Goal: Answer question/provide support: Share knowledge or assist other users

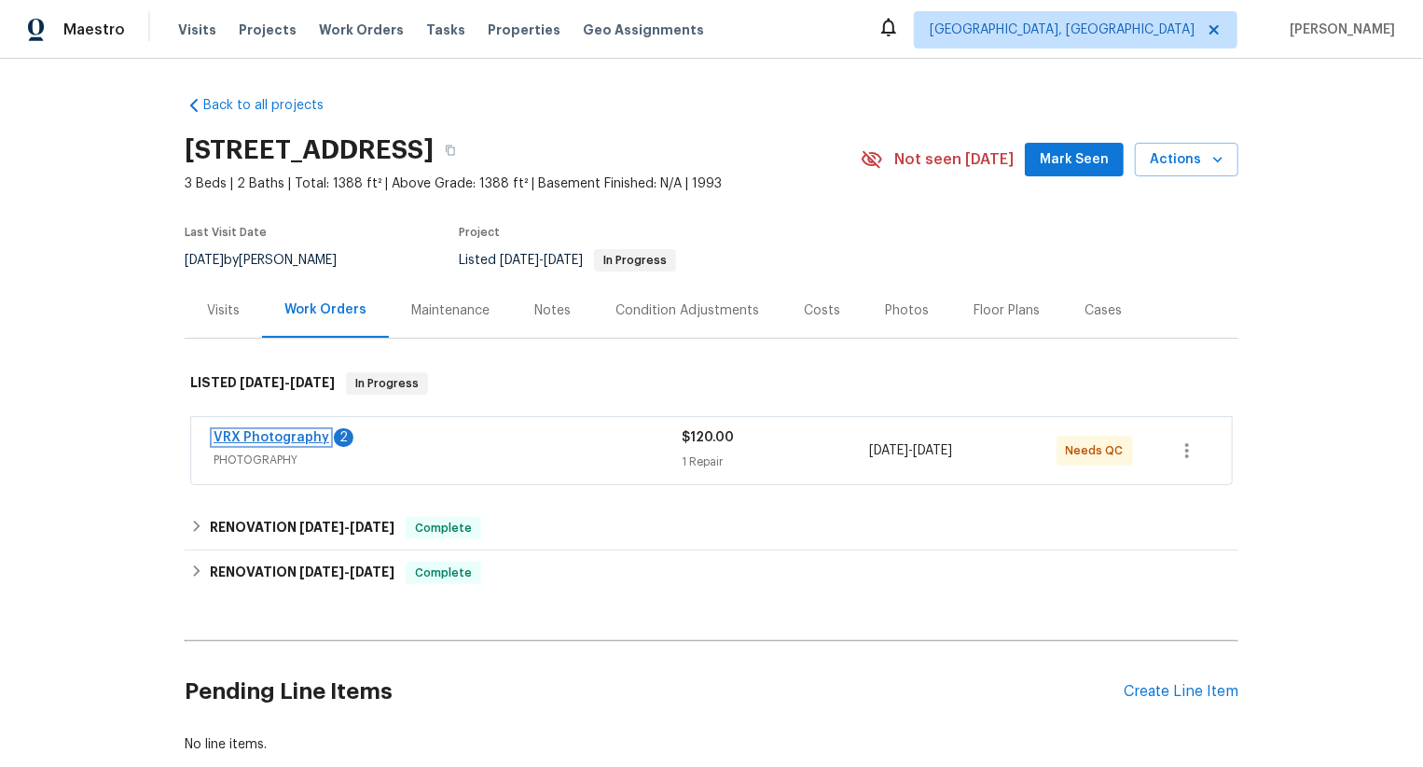
click at [311, 438] on link "VRX Photography" at bounding box center [272, 437] width 116 height 13
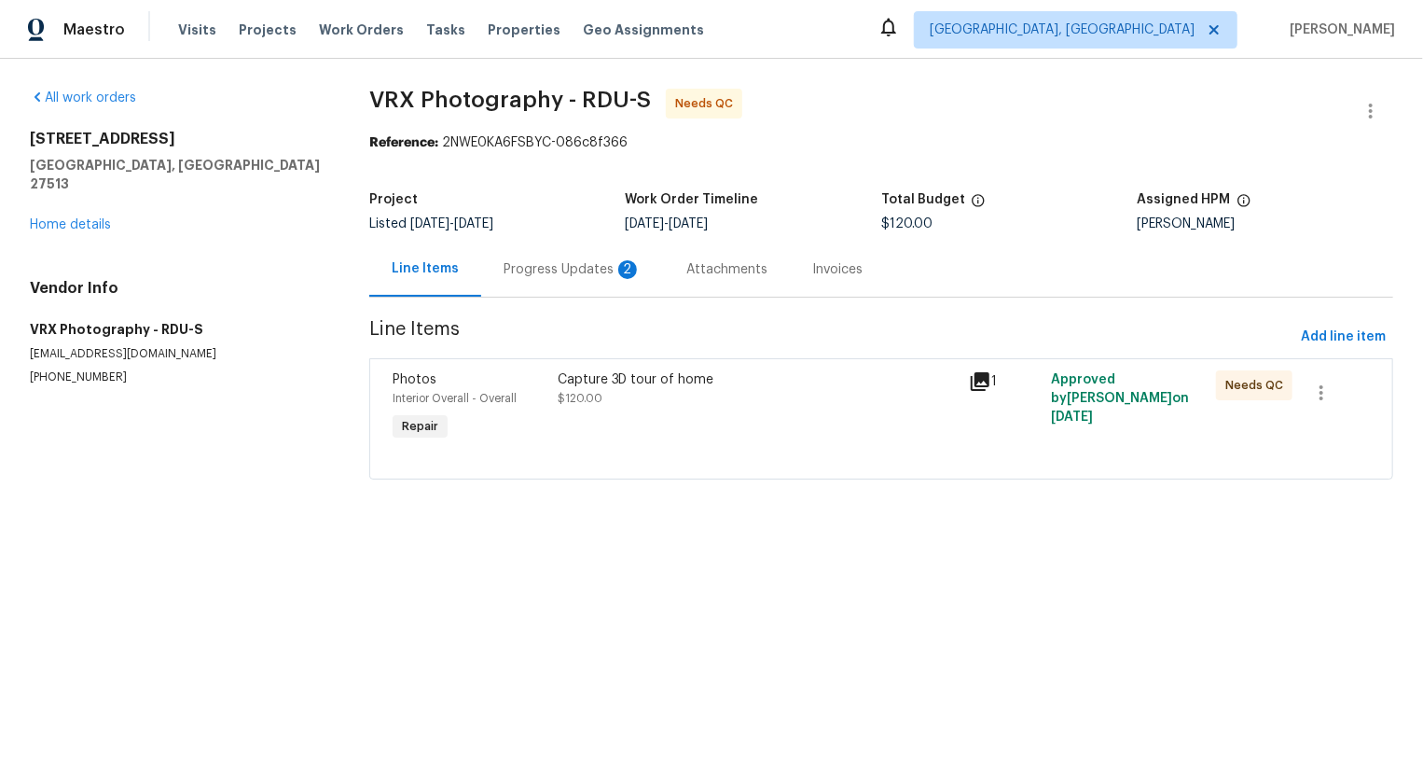
click at [507, 275] on div "Progress Updates 2" at bounding box center [573, 269] width 138 height 19
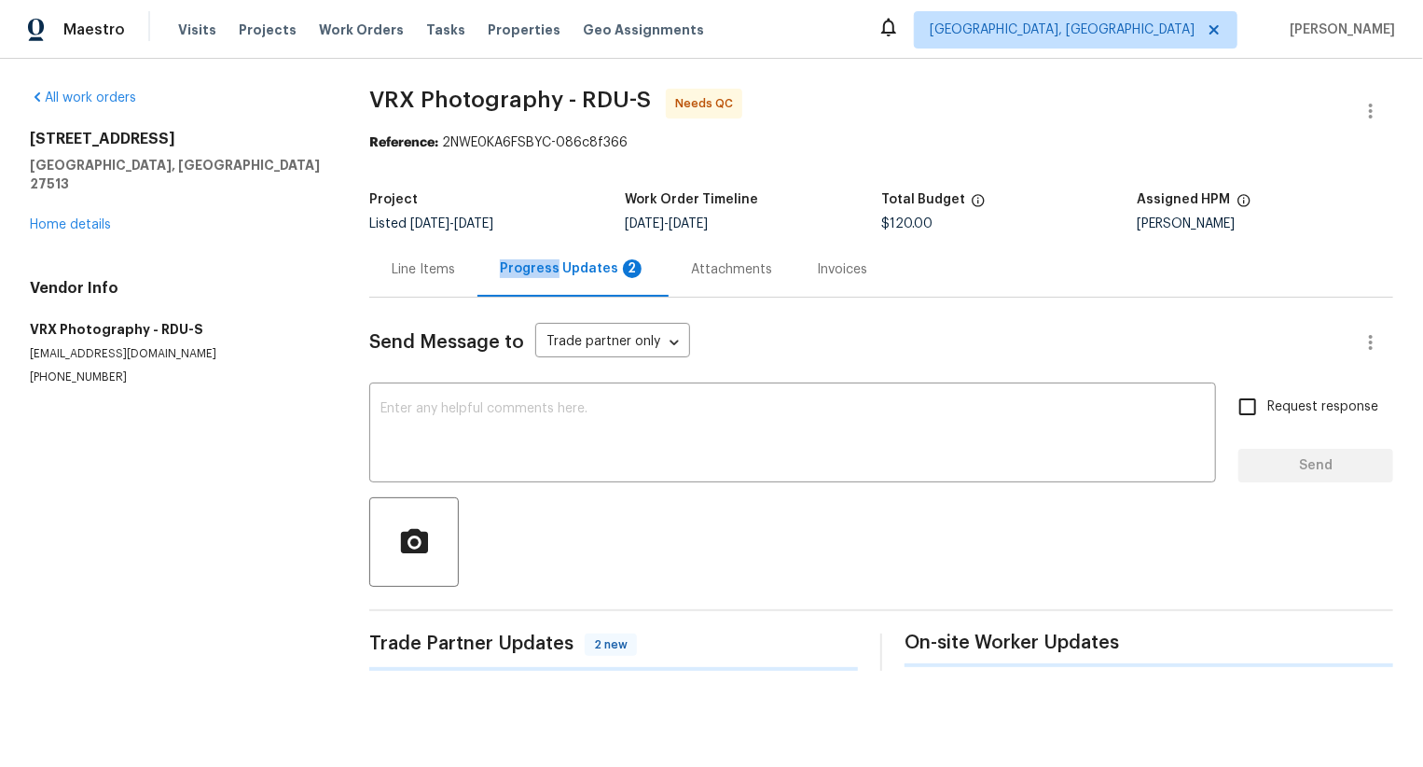
click at [507, 275] on div "Progress Updates 2" at bounding box center [573, 268] width 146 height 19
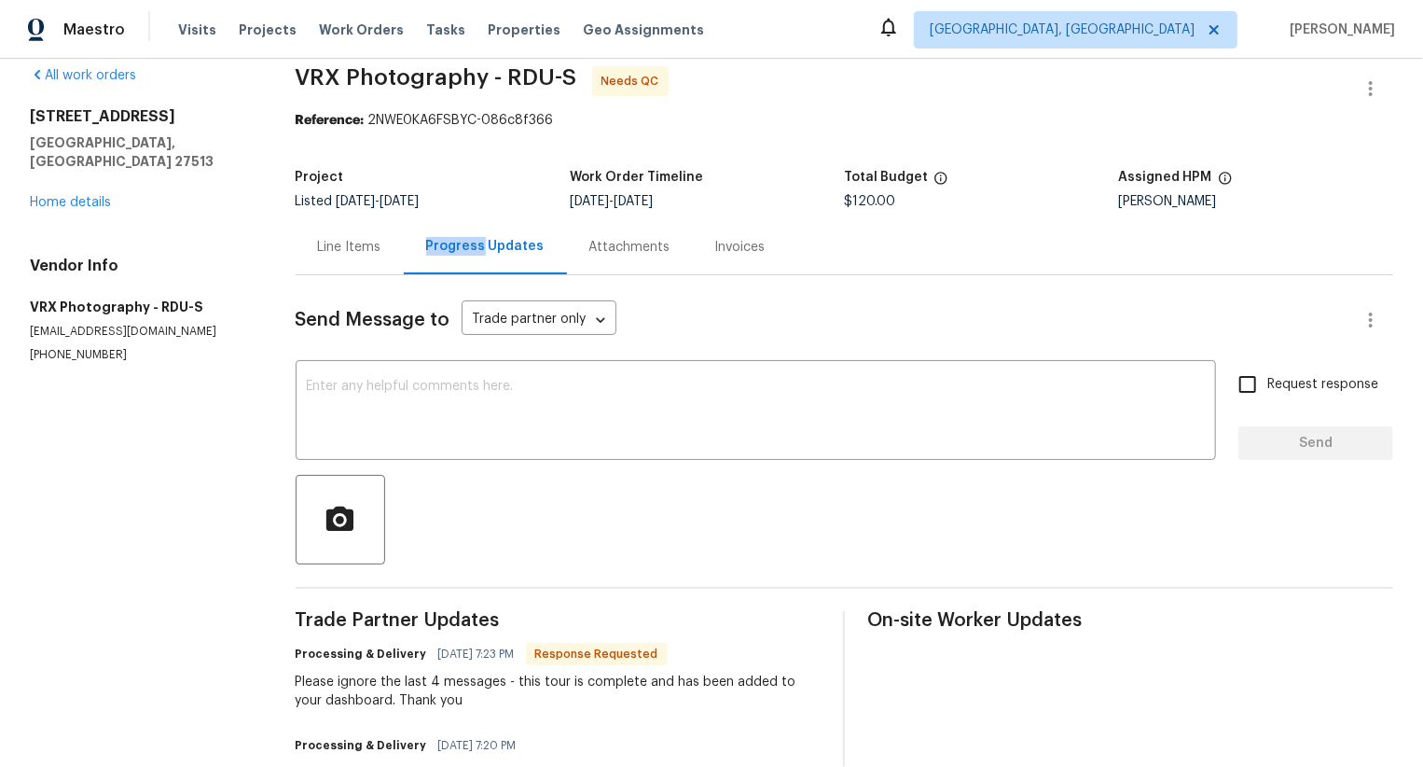
scroll to position [23, 0]
click at [492, 424] on textarea at bounding box center [756, 411] width 898 height 65
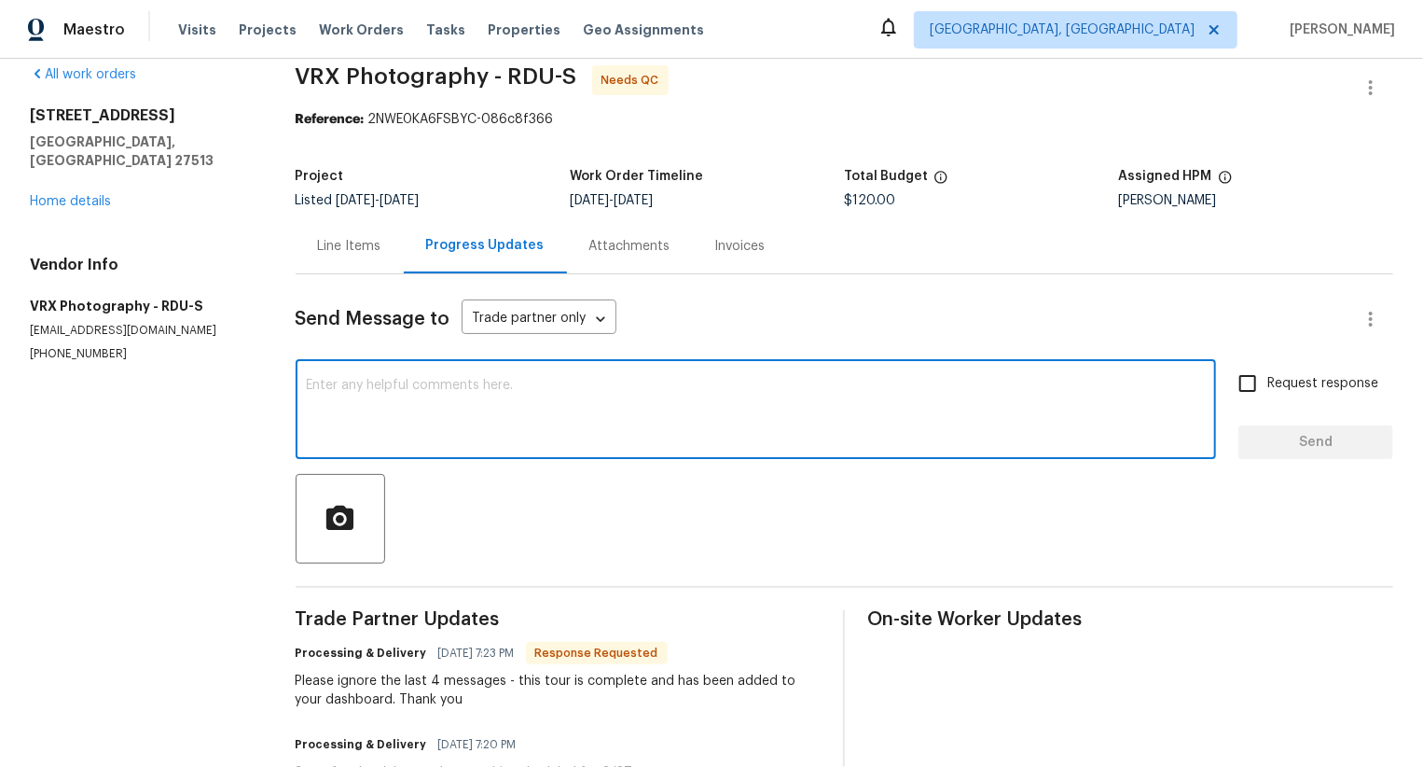
scroll to position [0, 0]
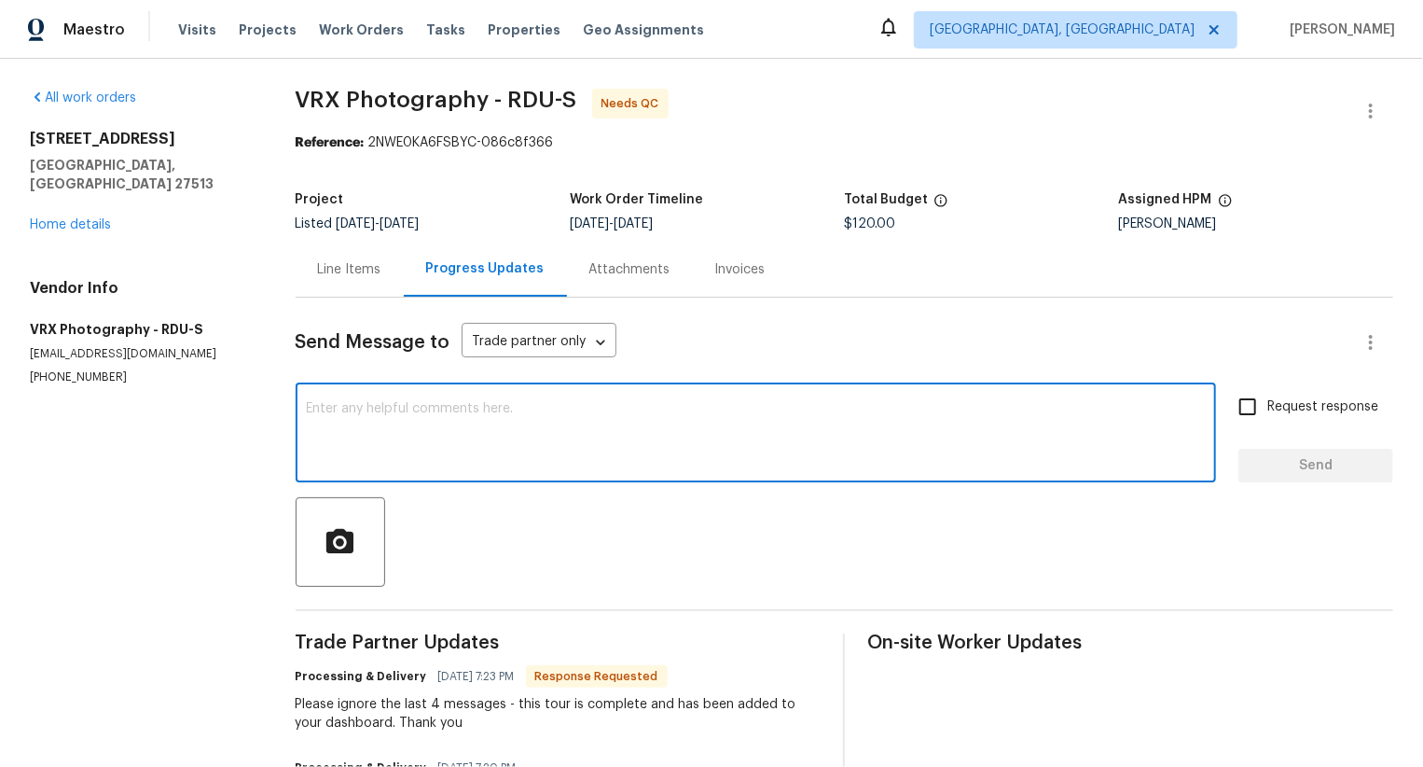
click at [454, 451] on textarea at bounding box center [756, 434] width 898 height 65
paste textarea "https://www.zillow.com/my-3d-homes/"
type textarea "Hi team, the property is still not available in my 3D homes. Kindly check. http…"
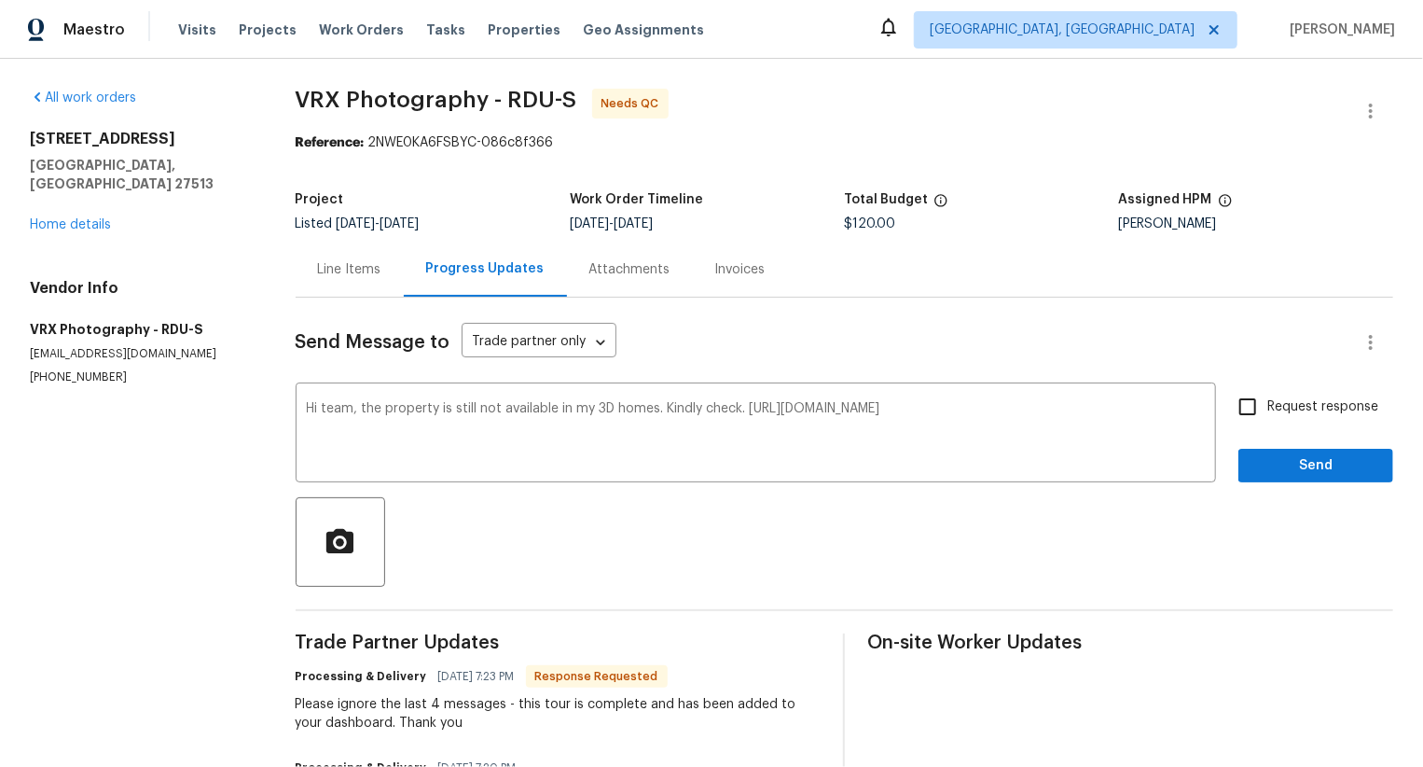
click at [1269, 404] on span "Request response" at bounding box center [1322, 407] width 111 height 20
click at [1267, 404] on input "Request response" at bounding box center [1247, 406] width 39 height 39
checkbox input "true"
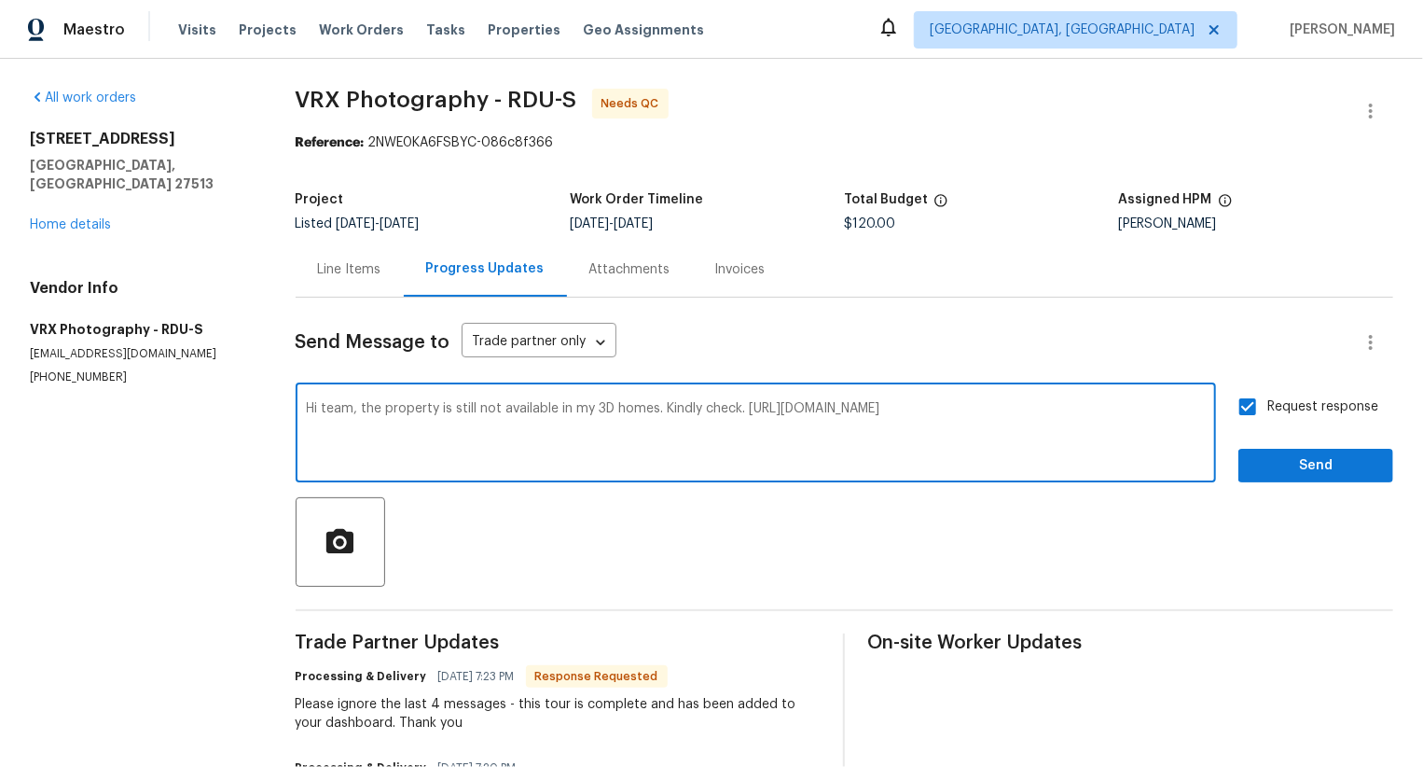
click at [1059, 405] on textarea "Hi team, the property is still not available in my 3D homes. Kindly check. http…" at bounding box center [756, 434] width 898 height 65
type textarea "Hi team, the property is still not available in my 3D homes. Kindly check. http…"
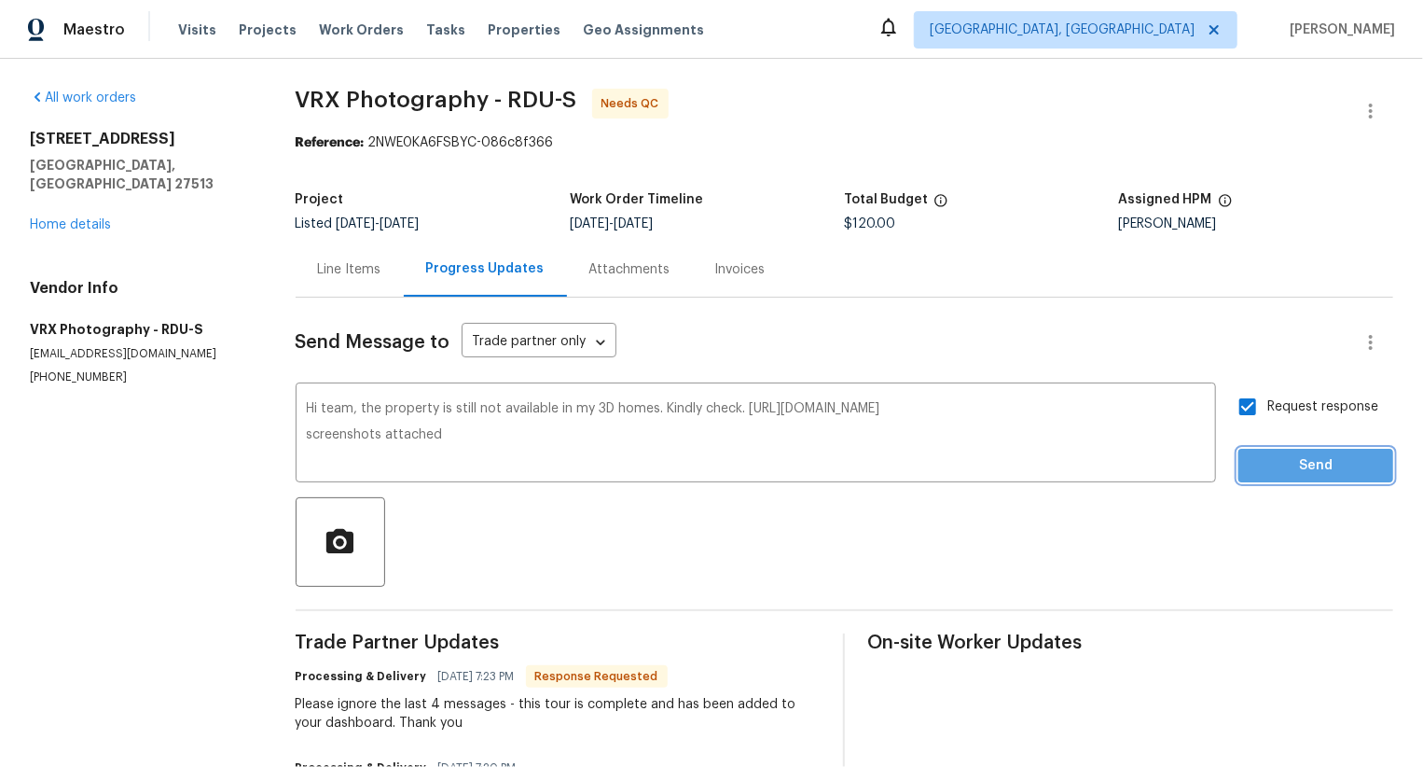
click at [1345, 461] on span "Send" at bounding box center [1315, 465] width 125 height 23
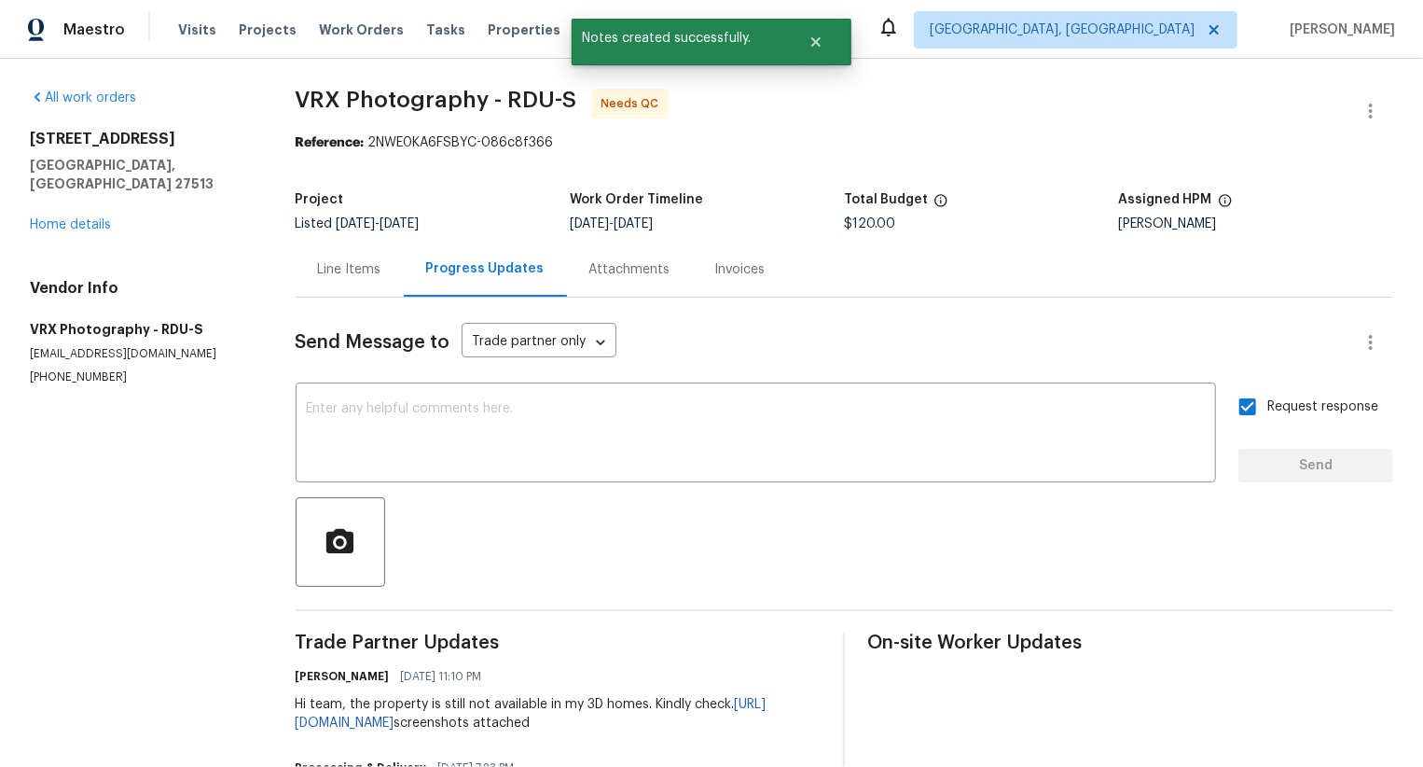
click at [608, 279] on div "Attachments" at bounding box center [629, 269] width 81 height 19
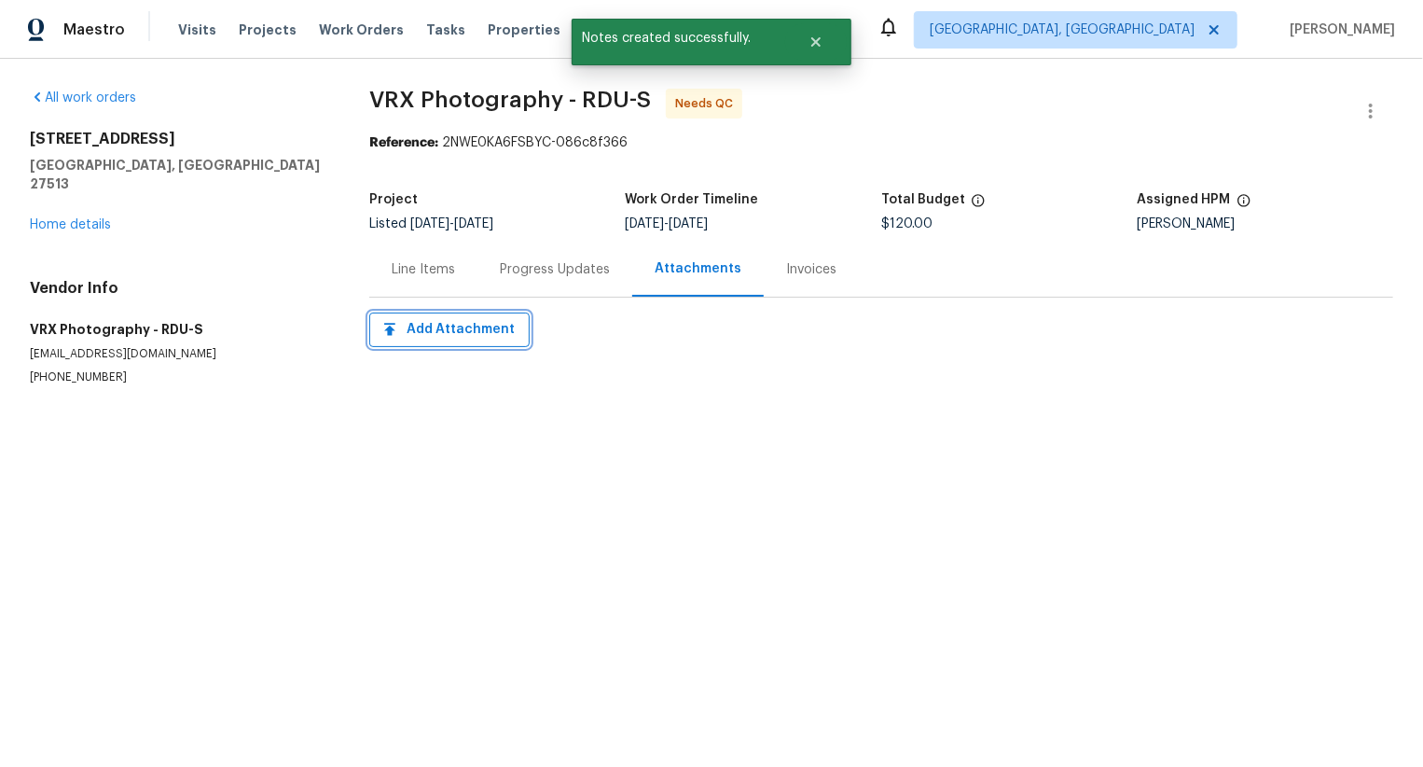
click at [478, 340] on span "Add Attachment" at bounding box center [449, 329] width 131 height 23
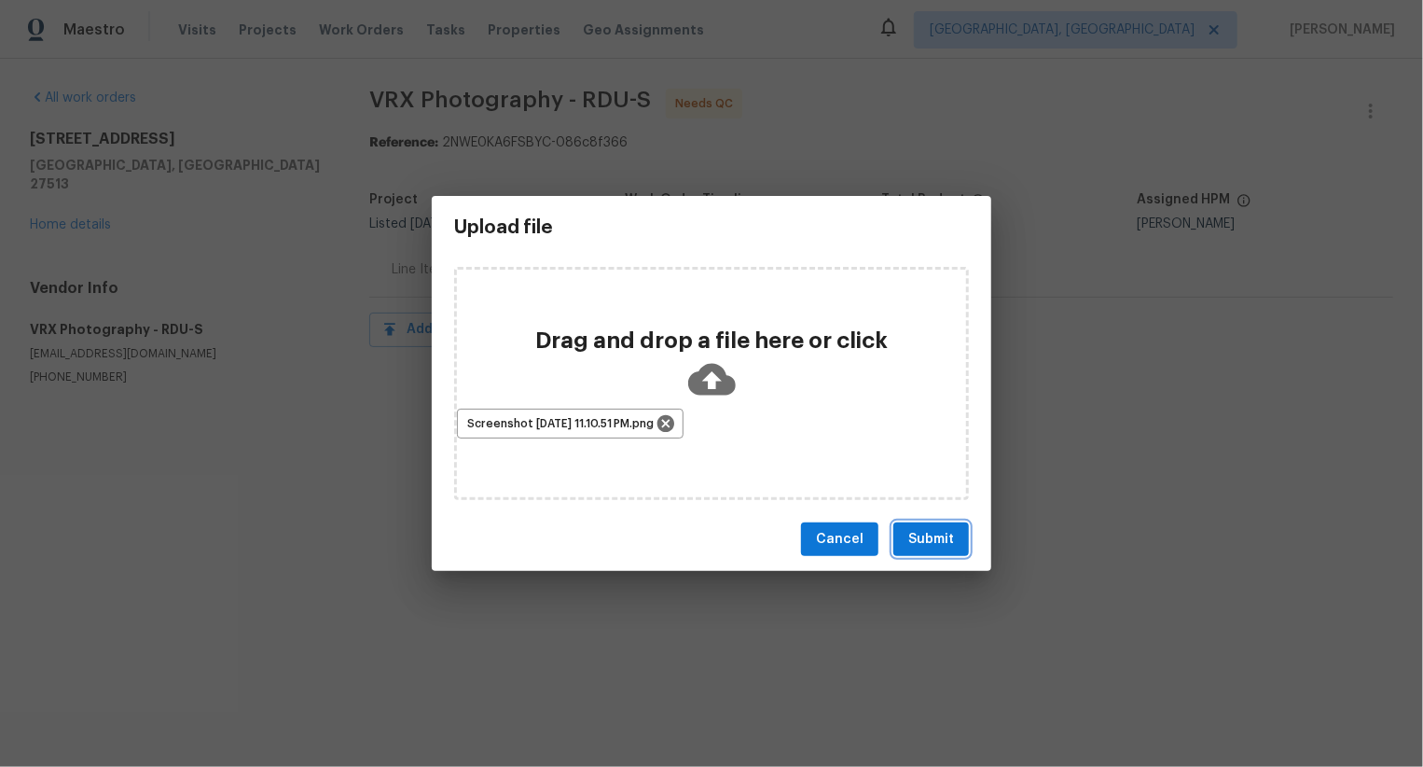
click at [938, 537] on span "Submit" at bounding box center [931, 539] width 46 height 23
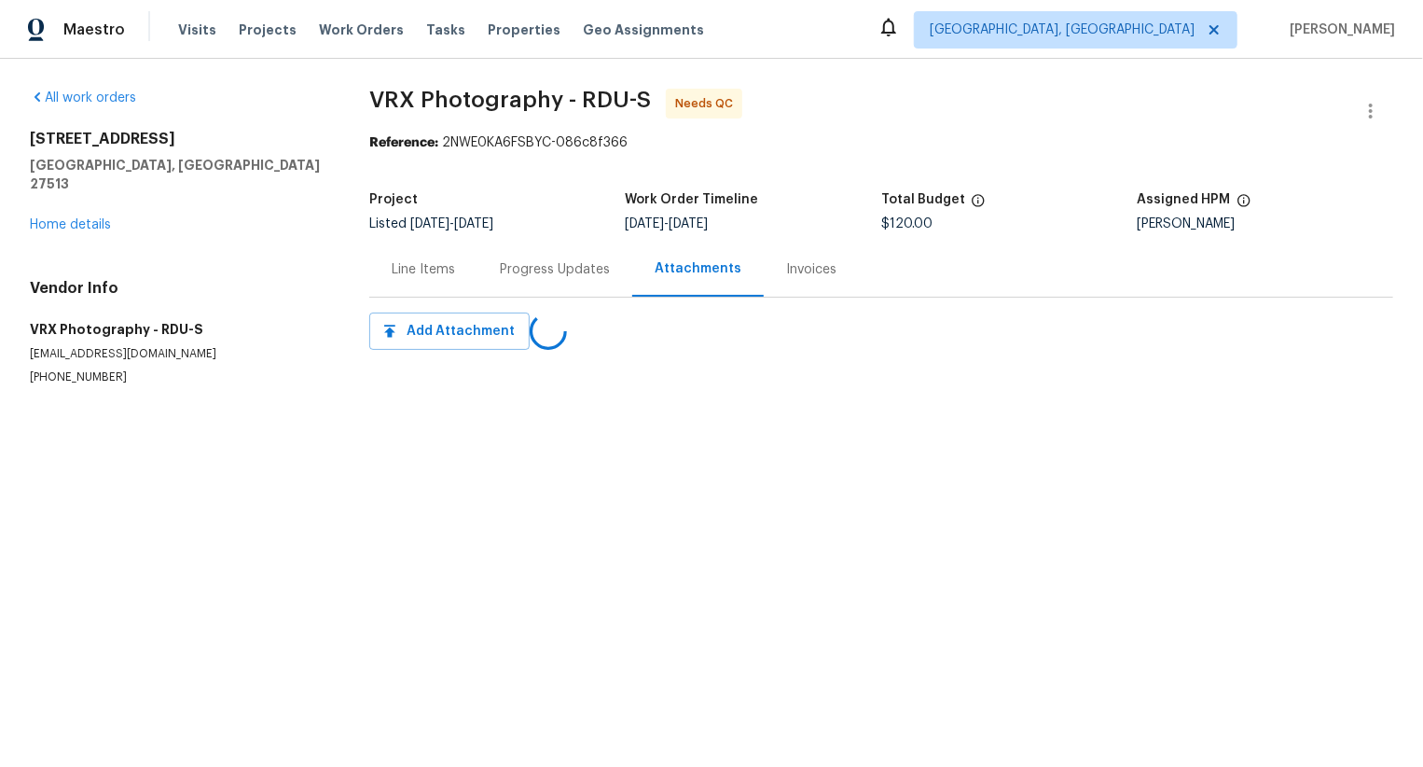
click at [569, 273] on div "Progress Updates" at bounding box center [555, 269] width 110 height 19
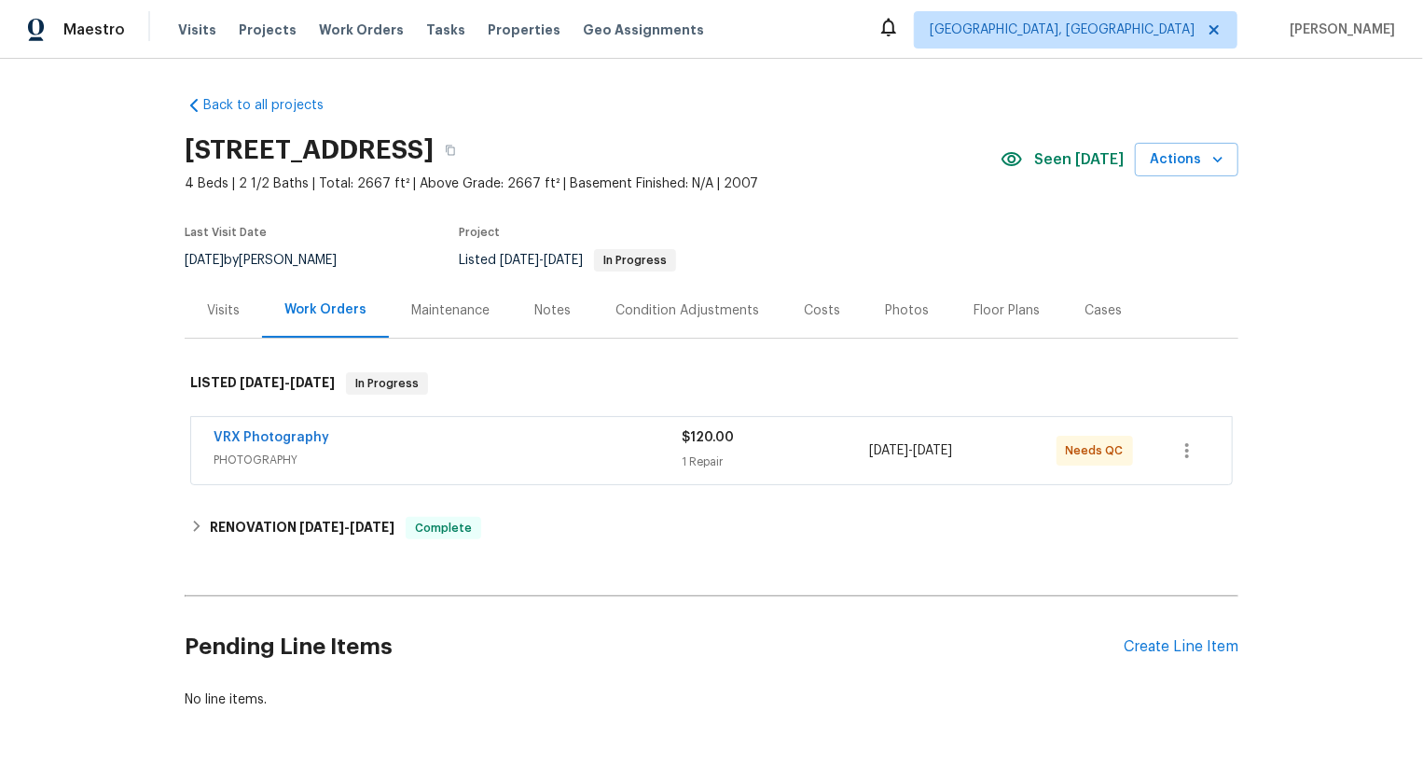
click at [293, 451] on span "PHOTOGRAPHY" at bounding box center [448, 459] width 468 height 19
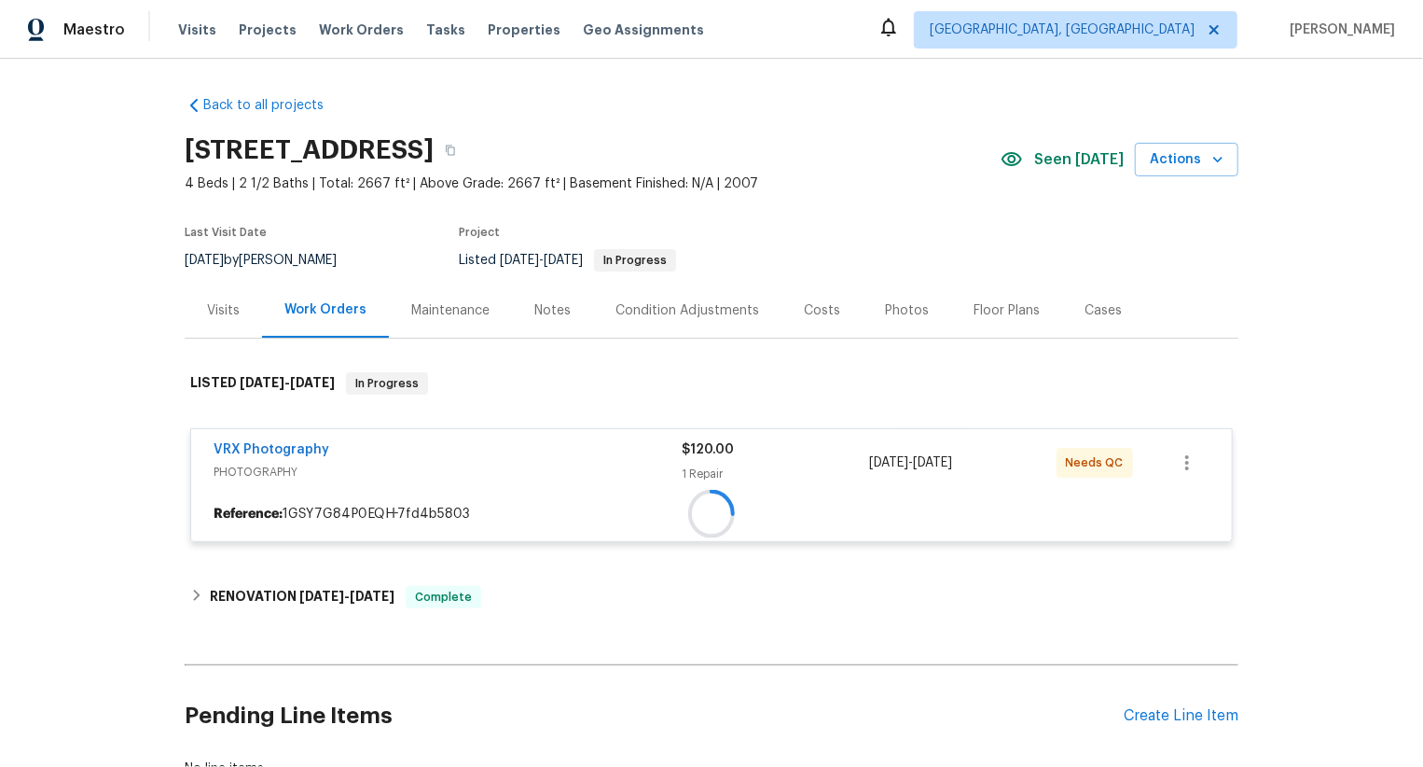
click at [294, 437] on div "VRX Photography PHOTOGRAPHY $120.00 1 Repair 8/21/2025 - 8/22/2025 Needs QC" at bounding box center [711, 462] width 1041 height 67
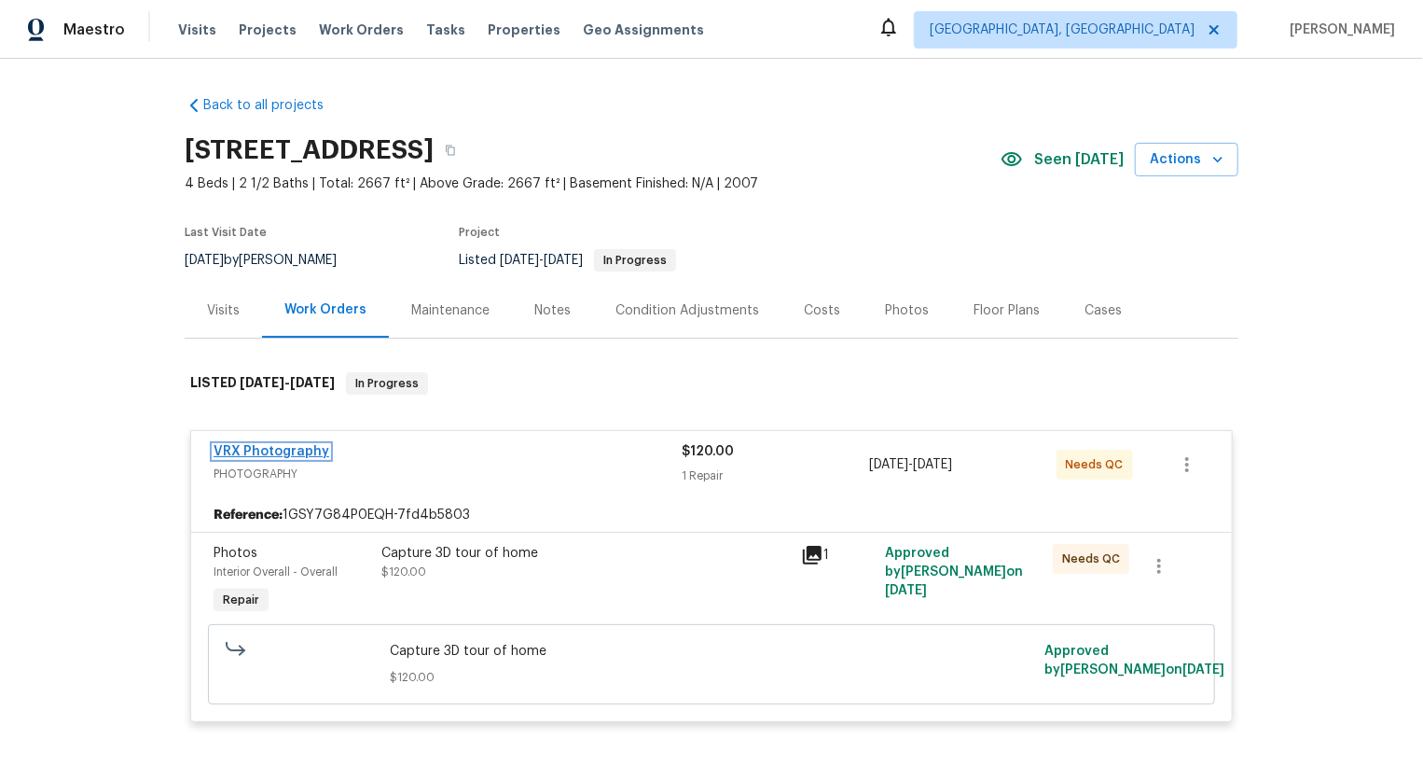
click at [294, 452] on link "VRX Photography" at bounding box center [272, 451] width 116 height 13
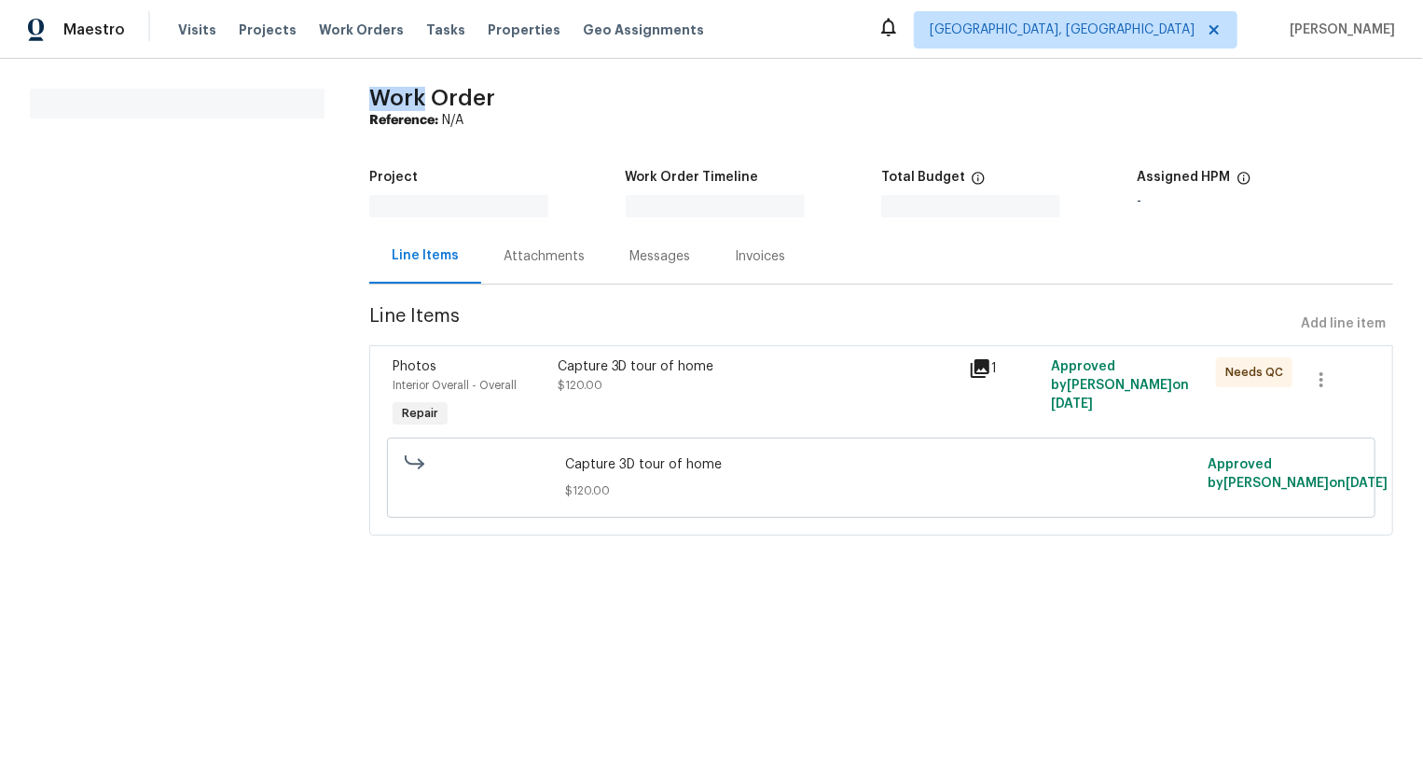
click at [294, 452] on section "All work orders" at bounding box center [177, 323] width 295 height 469
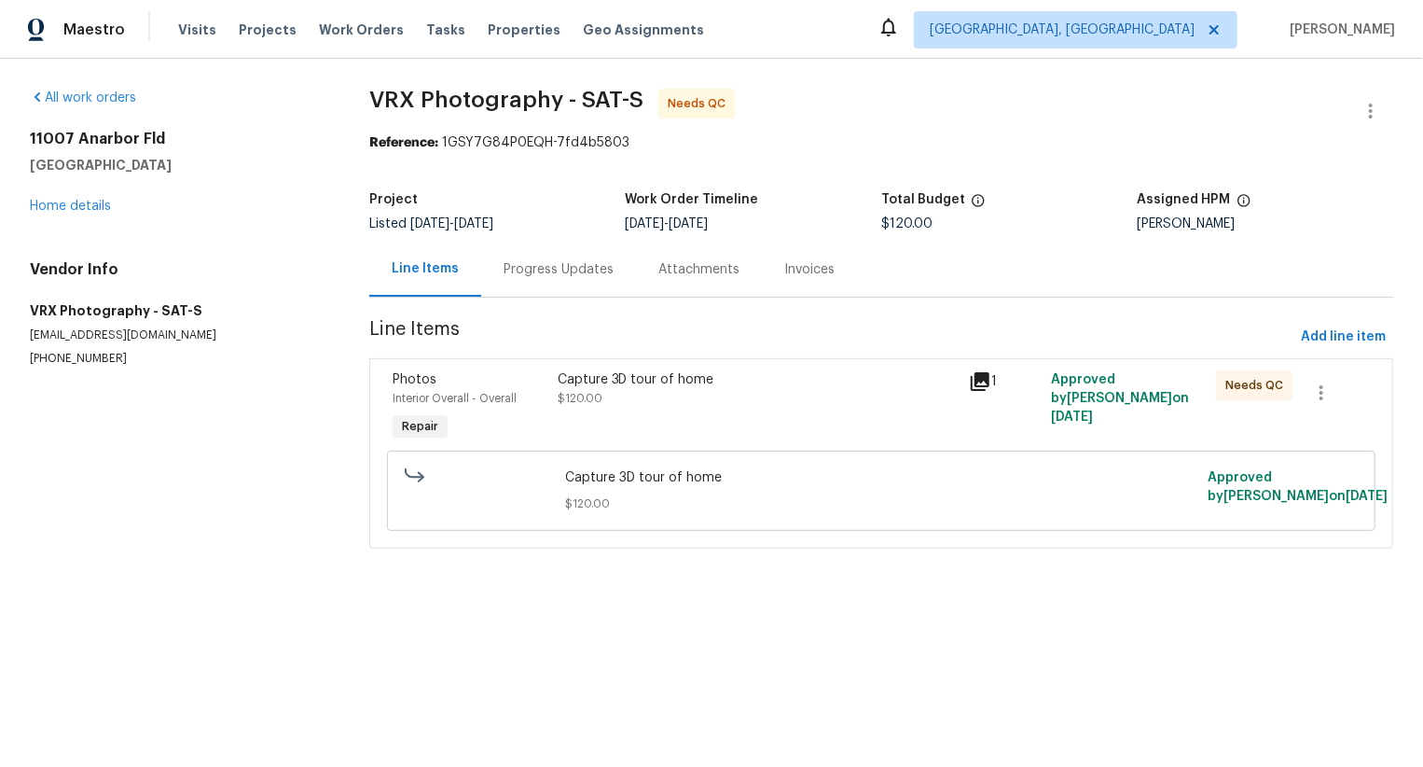
click at [567, 270] on div "Progress Updates" at bounding box center [559, 269] width 110 height 19
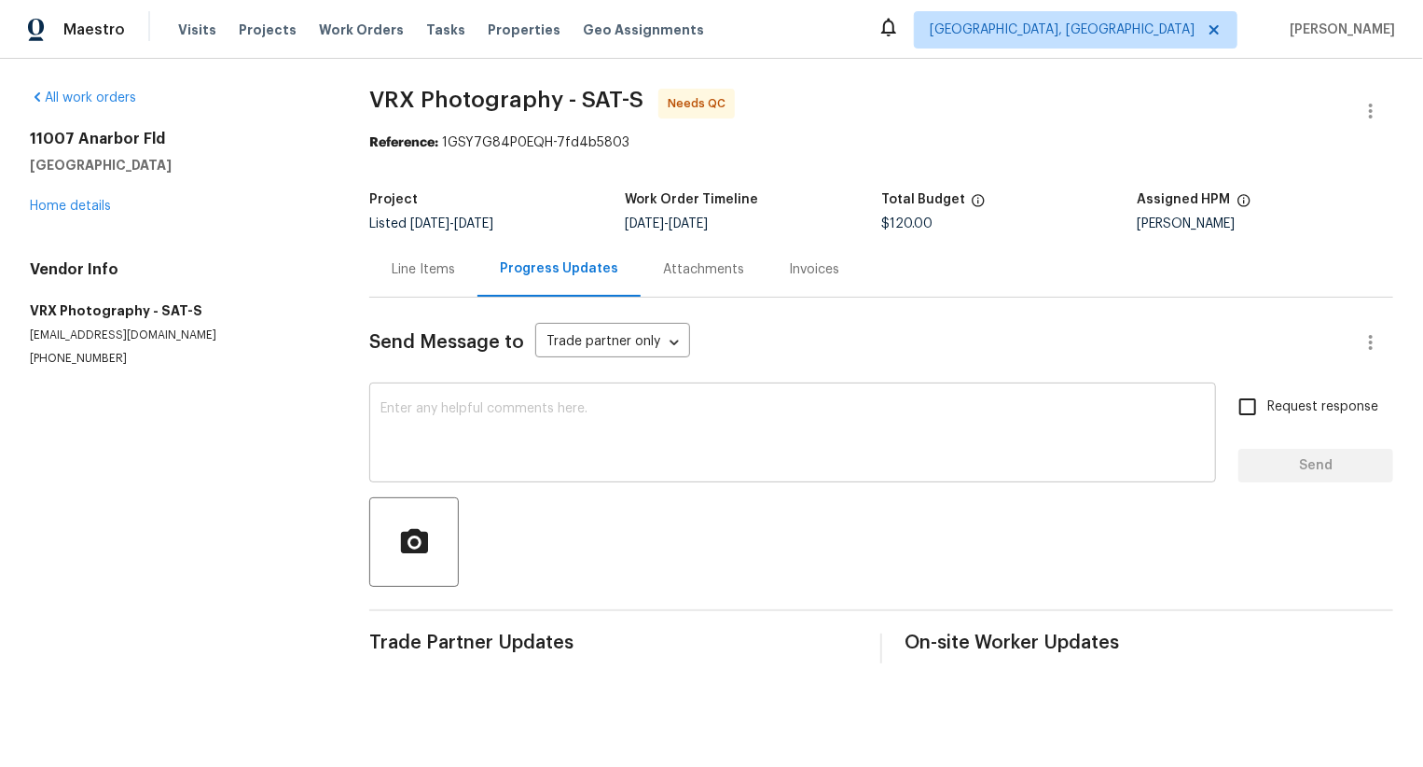
click at [601, 451] on textarea at bounding box center [793, 434] width 824 height 65
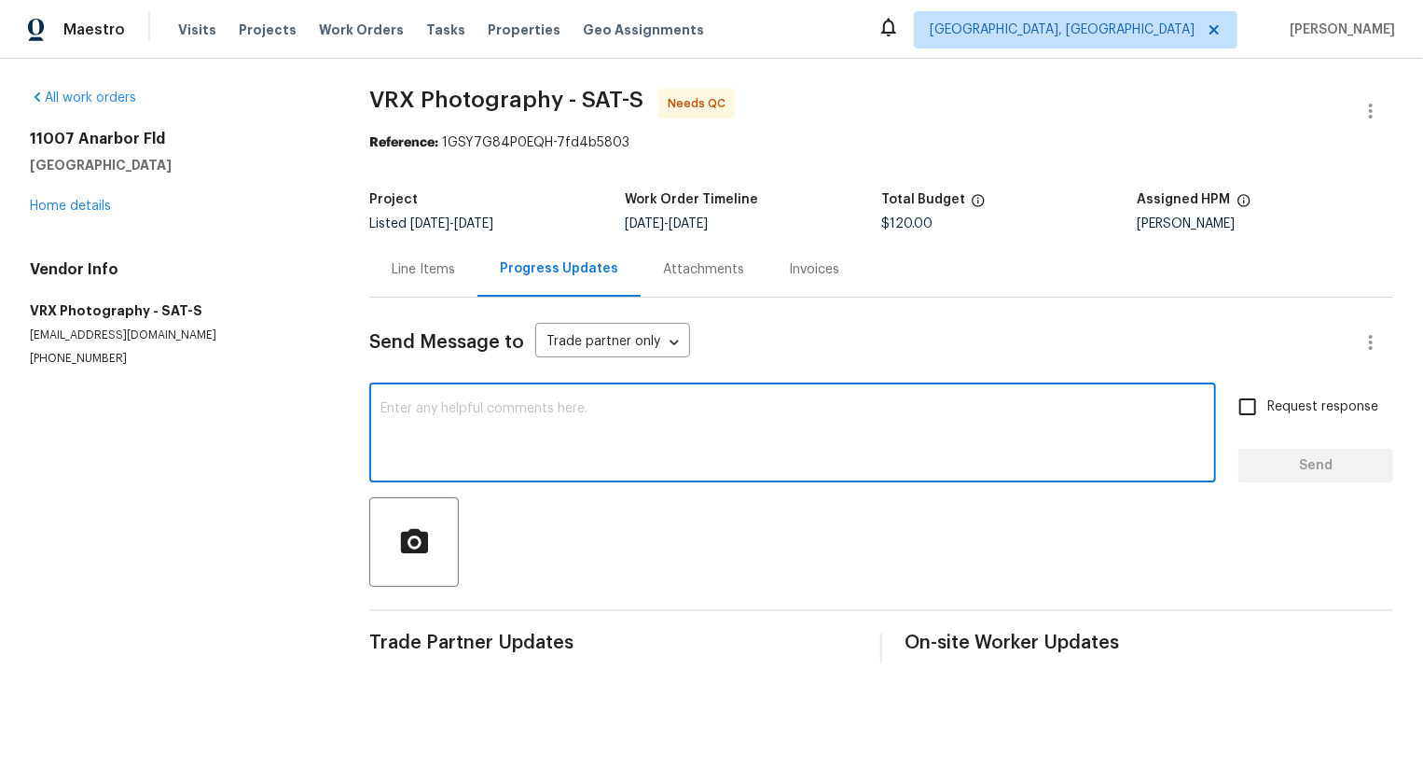
paste textarea "#3DQC - The Property is not available in my 3D homes. Hence, rework requested"
click at [592, 413] on textarea at bounding box center [793, 434] width 824 height 65
drag, startPoint x: 436, startPoint y: 409, endPoint x: 344, endPoint y: 408, distance: 92.3
click at [344, 408] on div "All work orders 11007 Anarbor Fld San Antonio, TX 78254 Home details Vendor Inf…" at bounding box center [711, 376] width 1423 height 634
click at [883, 401] on div "Hi team, The Property is not available in my 3D homes. Hence, rework requested …" at bounding box center [792, 434] width 847 height 95
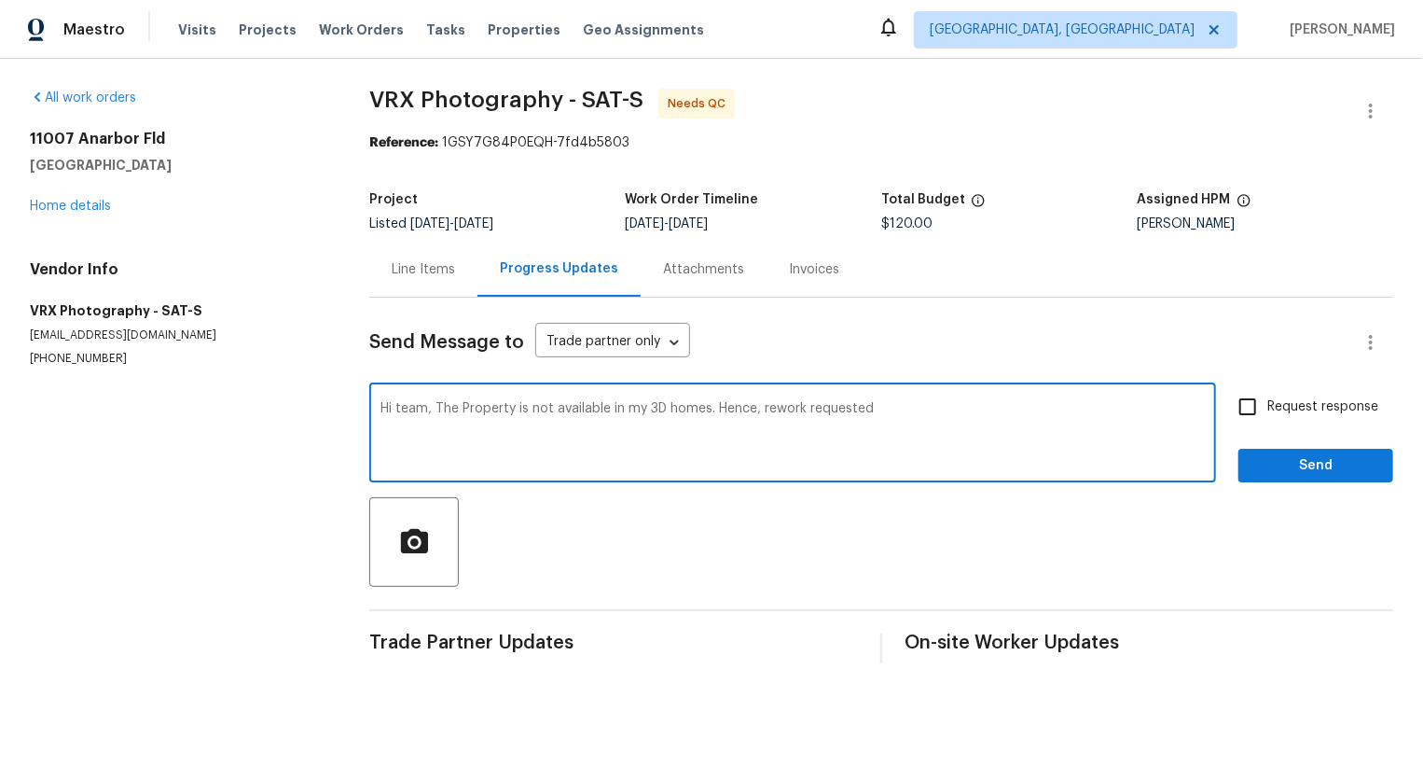
click at [884, 418] on textarea "Hi team, The Property is not available in my 3D homes. Hence, rework requested" at bounding box center [793, 434] width 824 height 65
type textarea "Hi team, The Property is not available in my 3D homes. Hence, rework requested.…"
click at [1256, 415] on input "Request response" at bounding box center [1247, 406] width 39 height 39
checkbox input "true"
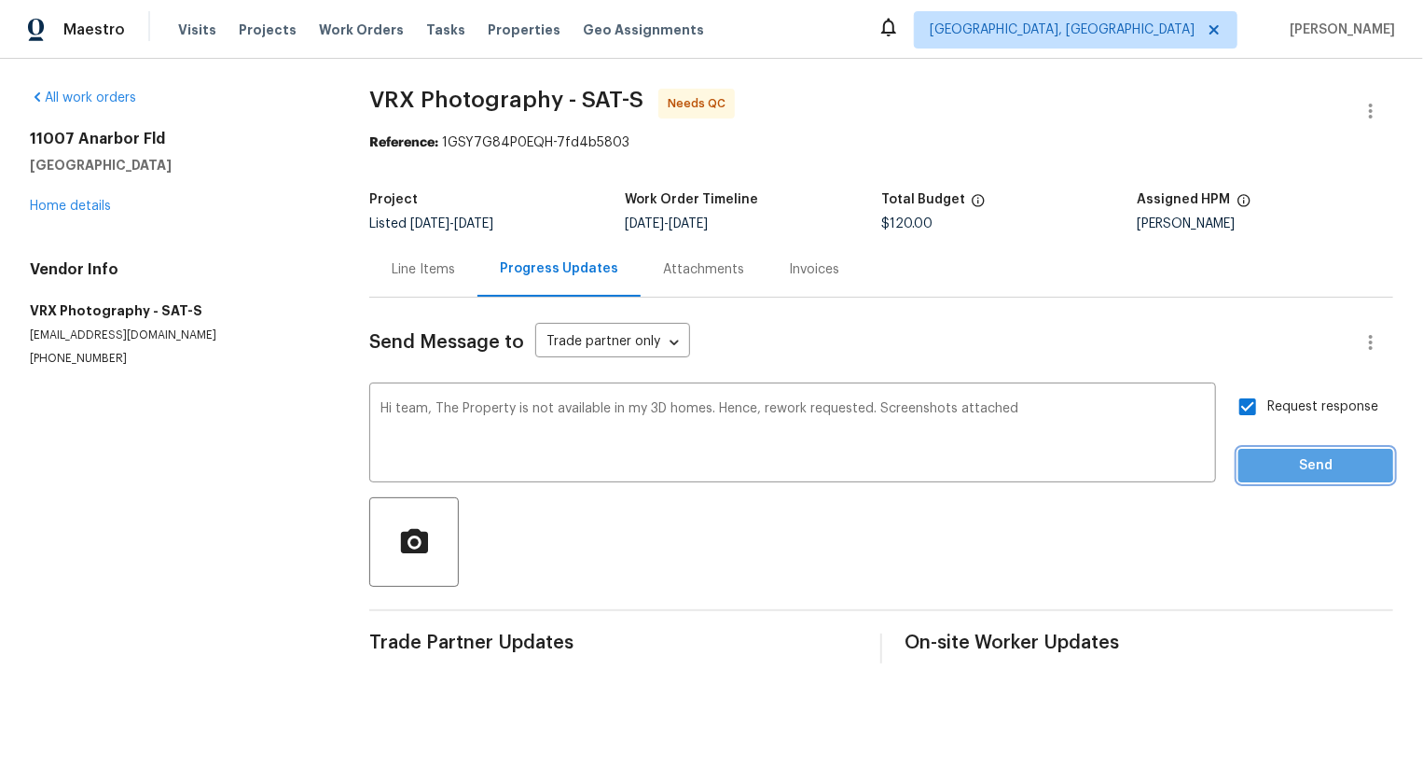
click at [1256, 461] on span "Send" at bounding box center [1315, 465] width 125 height 23
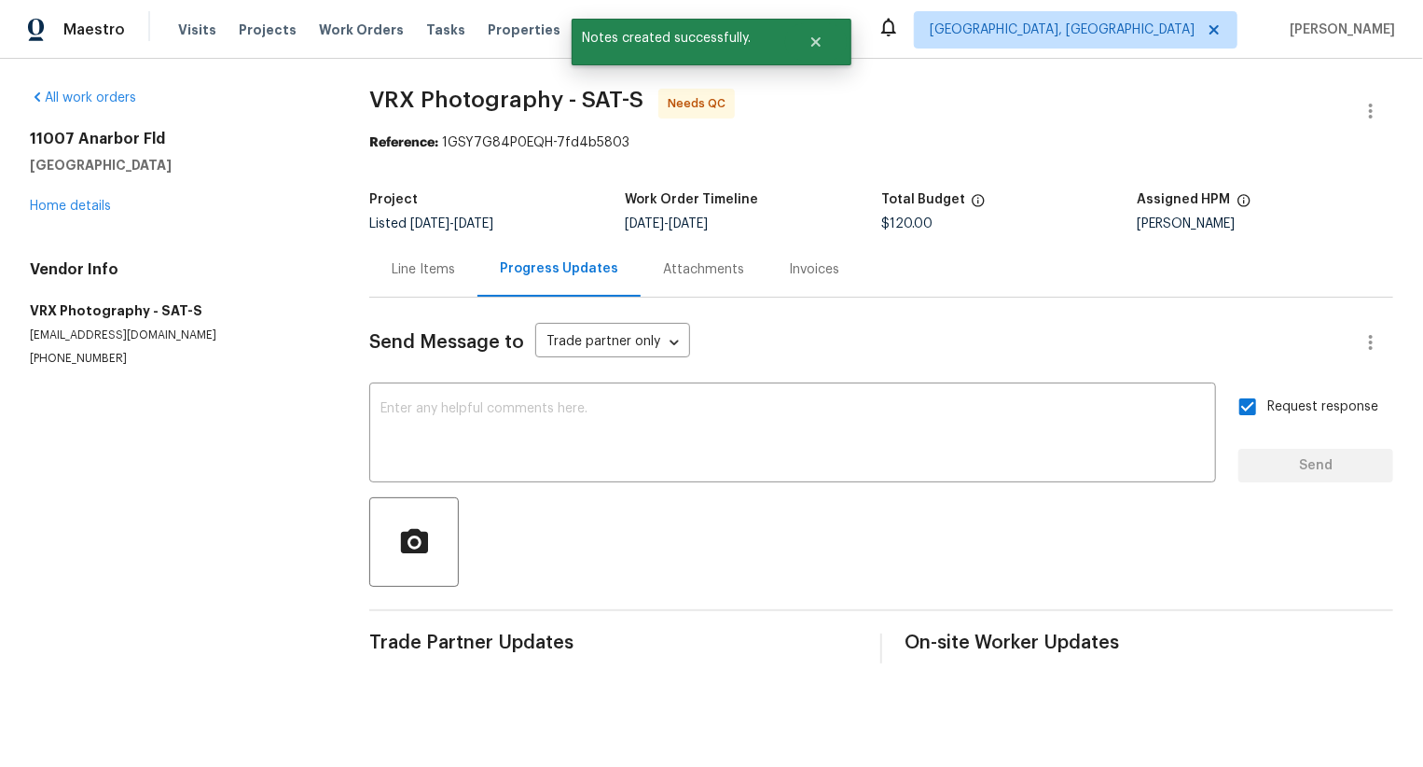
click at [693, 272] on div "Attachments" at bounding box center [703, 269] width 81 height 19
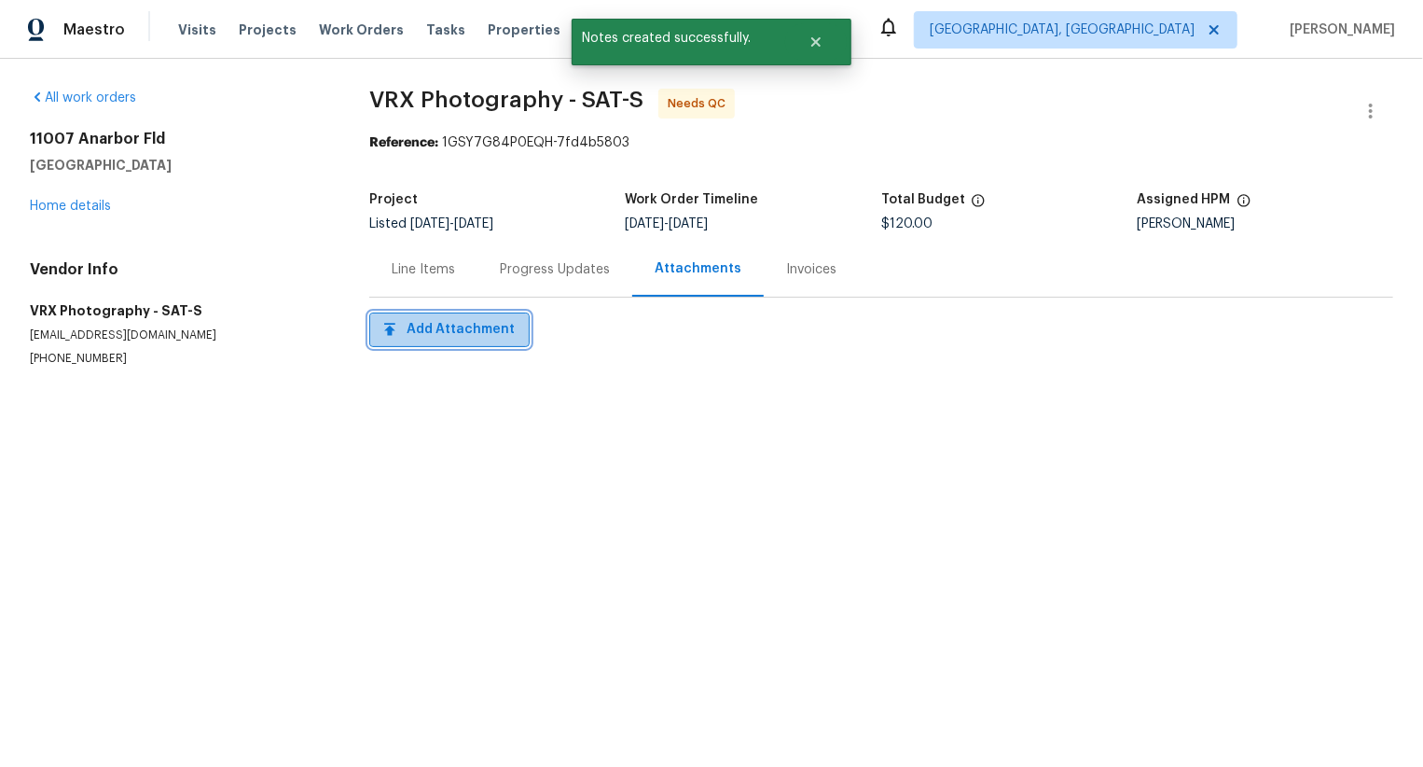
click at [485, 346] on button "Add Attachment" at bounding box center [449, 329] width 160 height 35
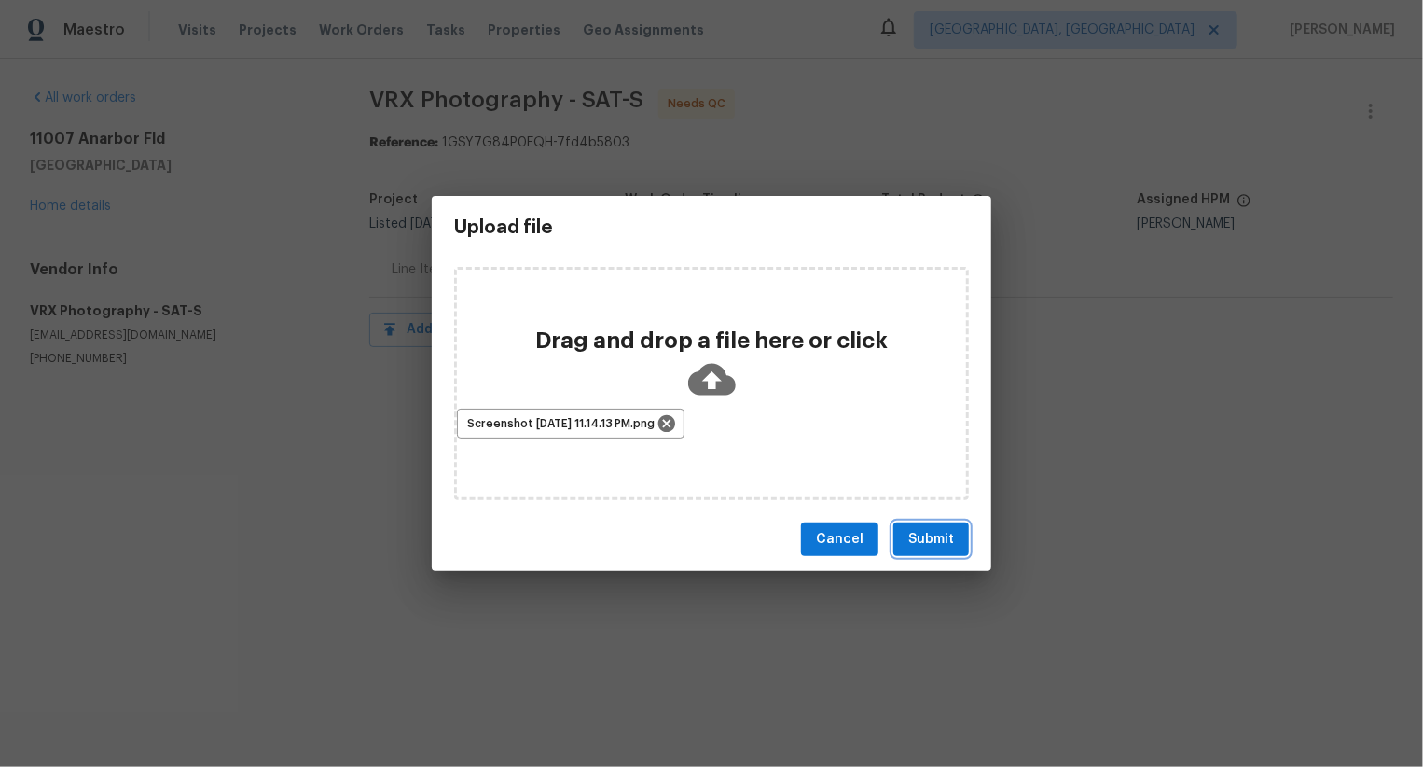
click at [934, 533] on span "Submit" at bounding box center [931, 539] width 46 height 23
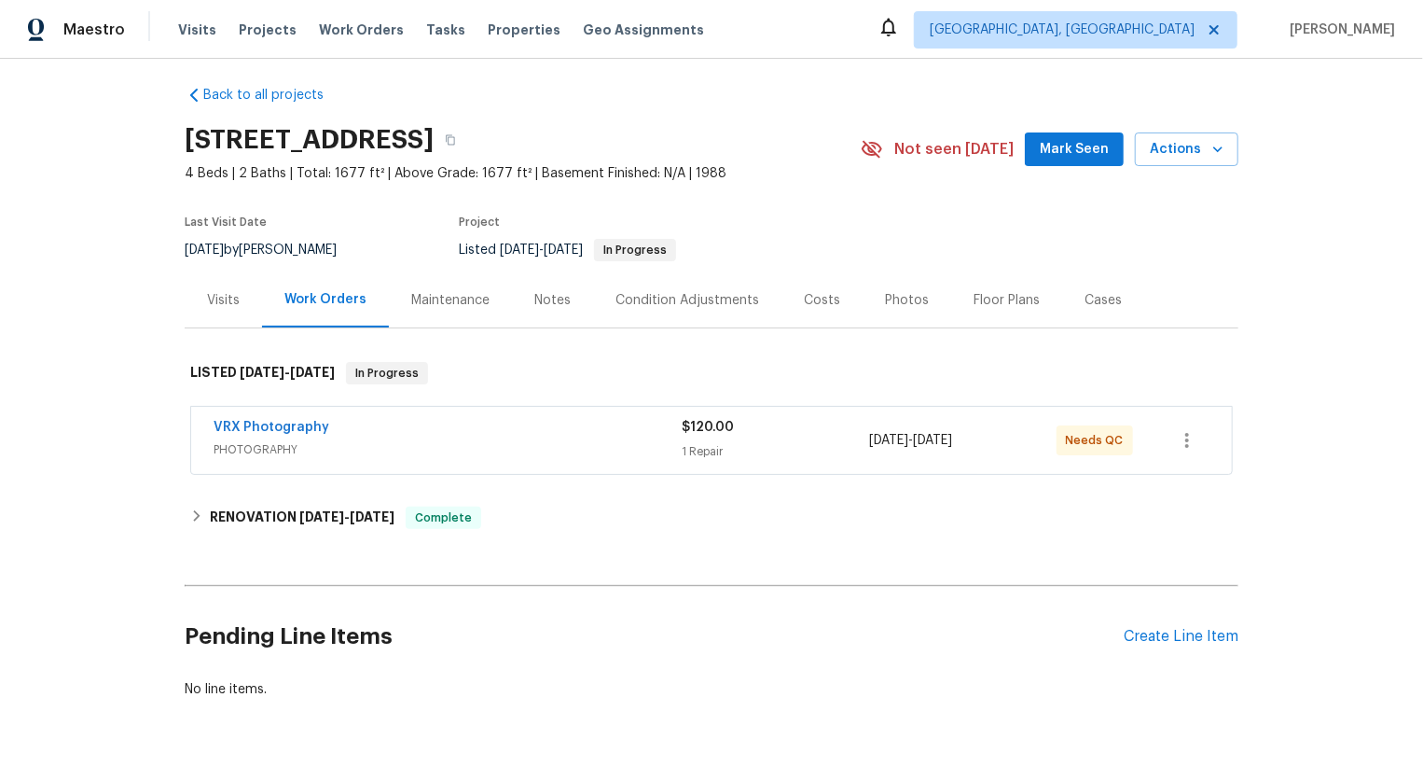
click at [566, 429] on div "VRX Photography" at bounding box center [448, 429] width 468 height 22
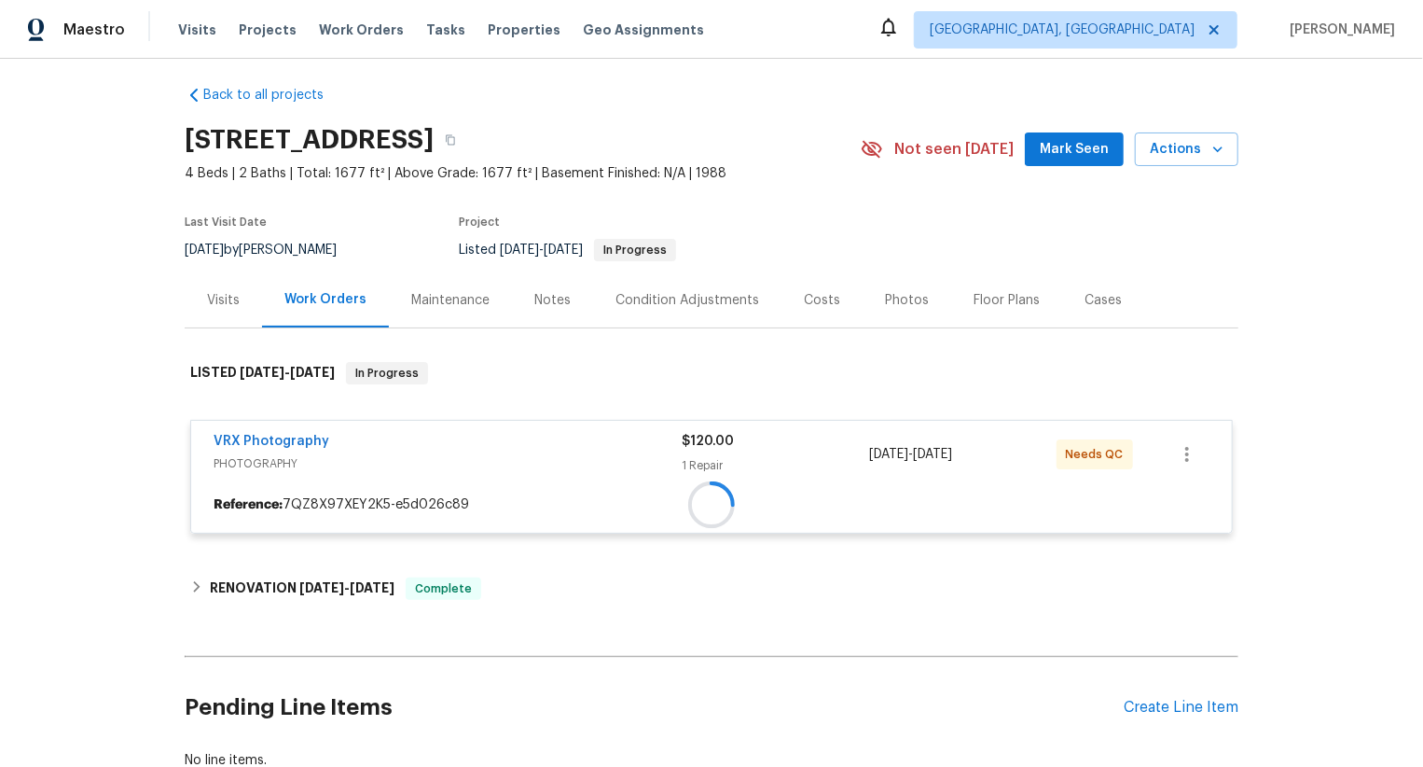
scroll to position [103, 0]
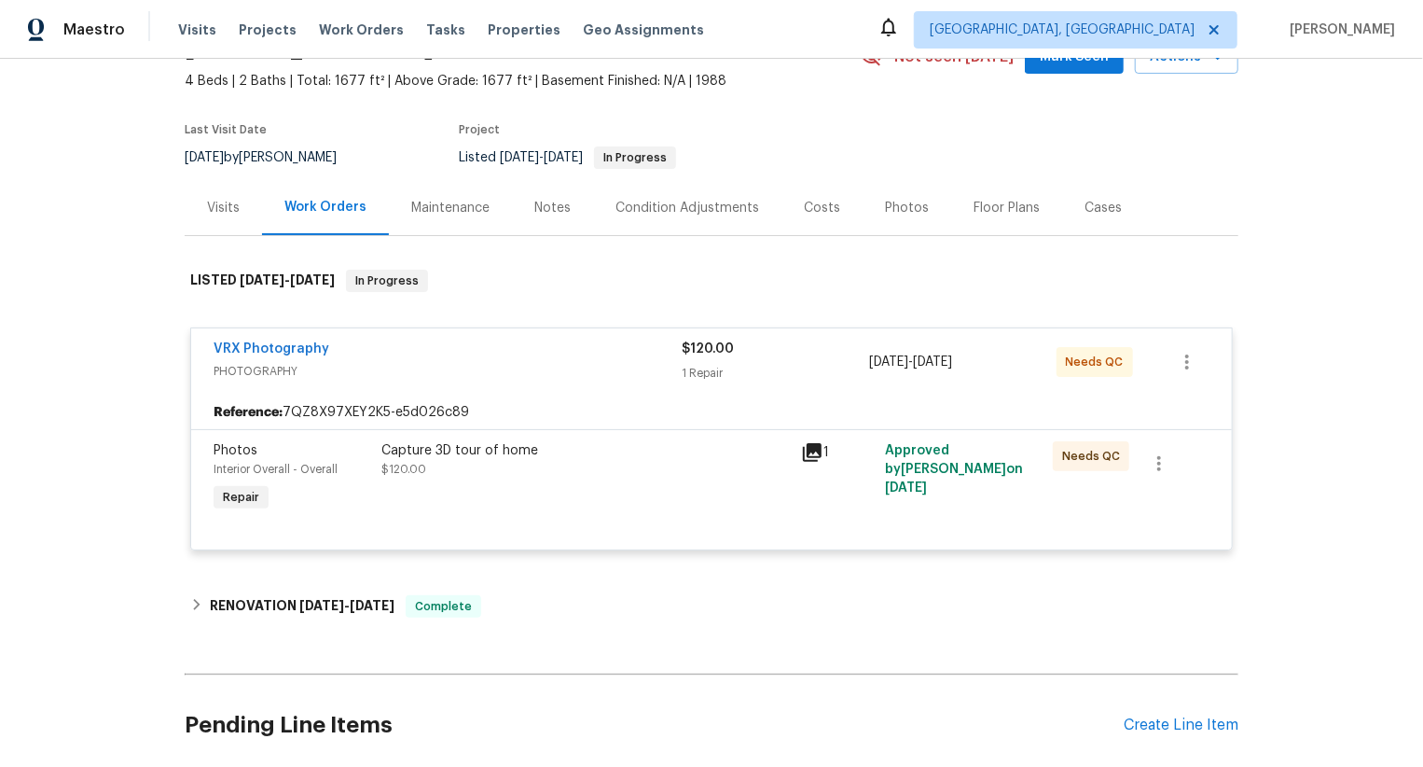
click at [658, 460] on div "Capture 3D tour of home $120.00" at bounding box center [585, 459] width 408 height 37
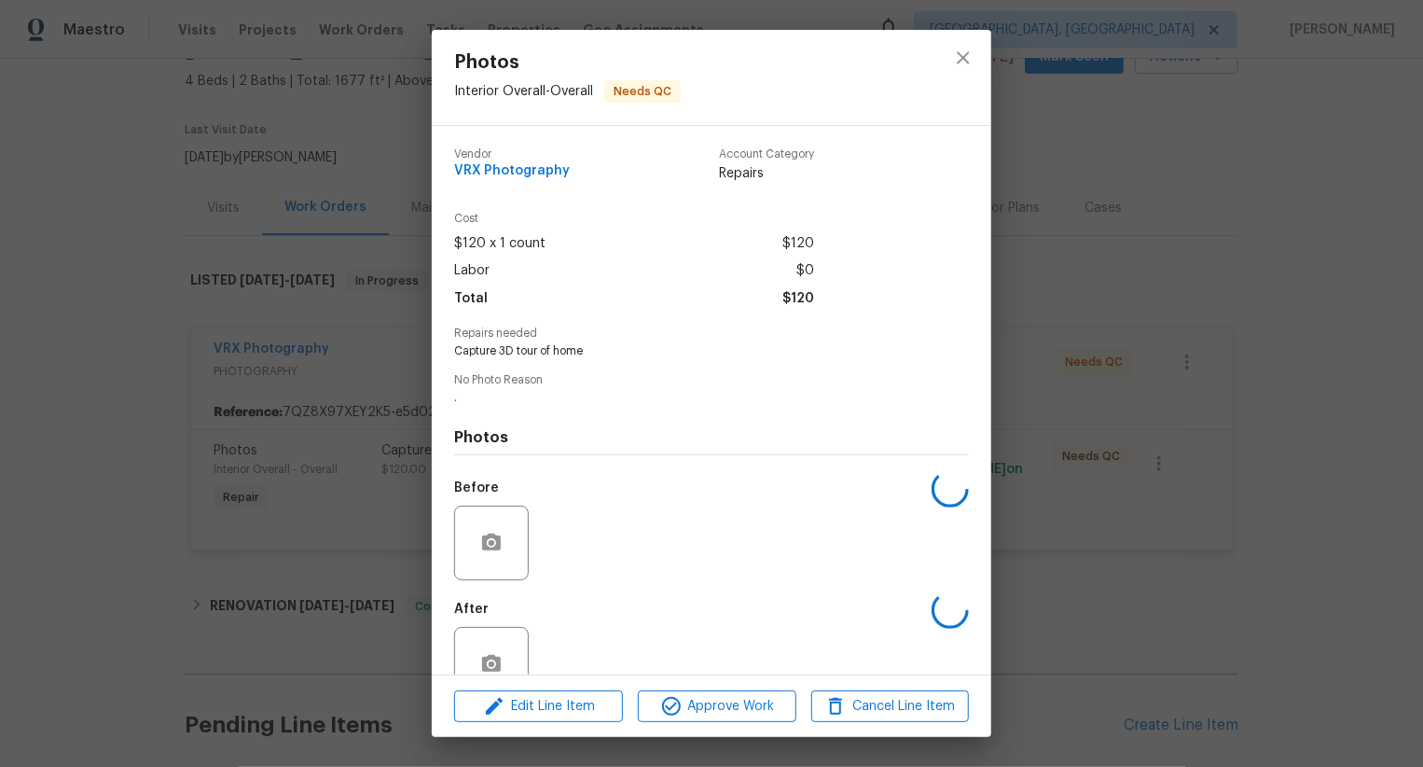
scroll to position [48, 0]
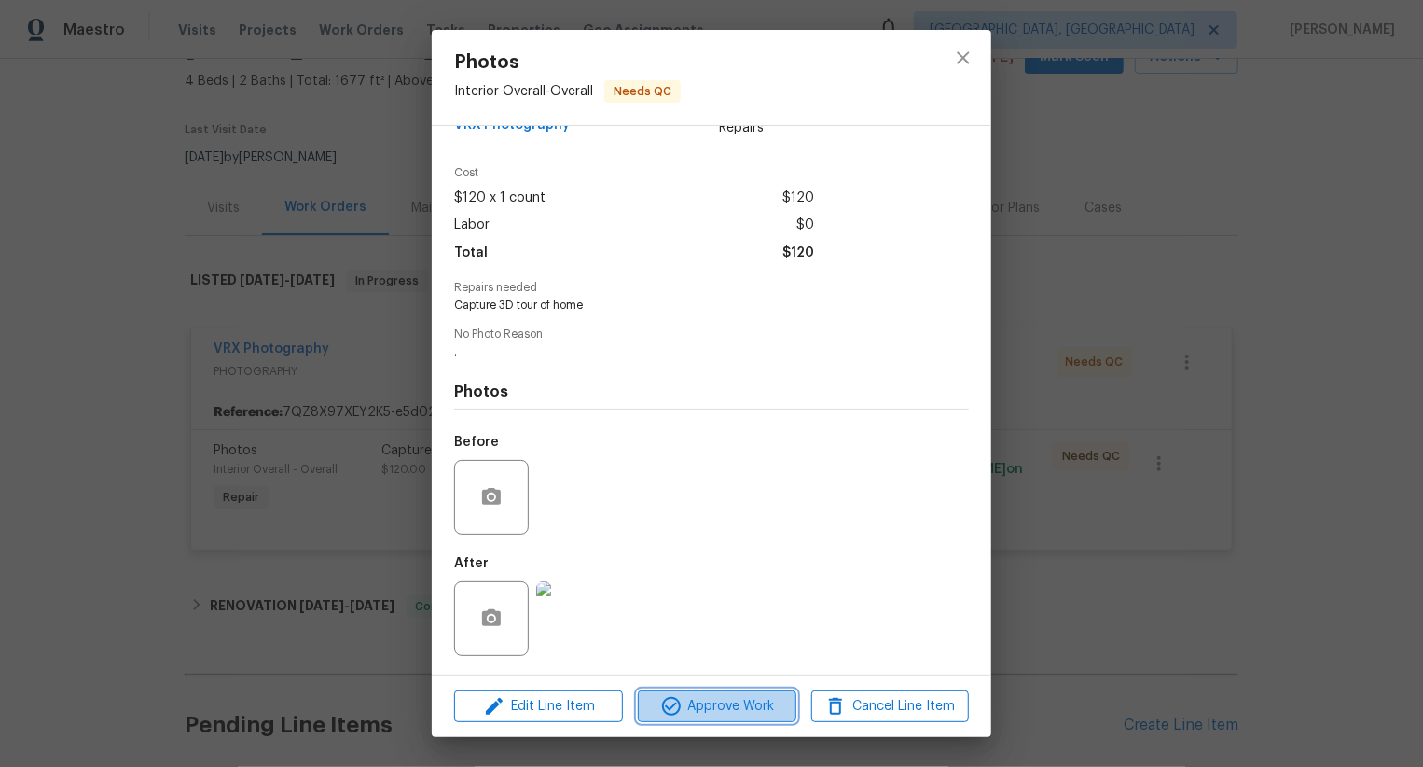
click at [699, 703] on span "Approve Work" at bounding box center [717, 706] width 146 height 23
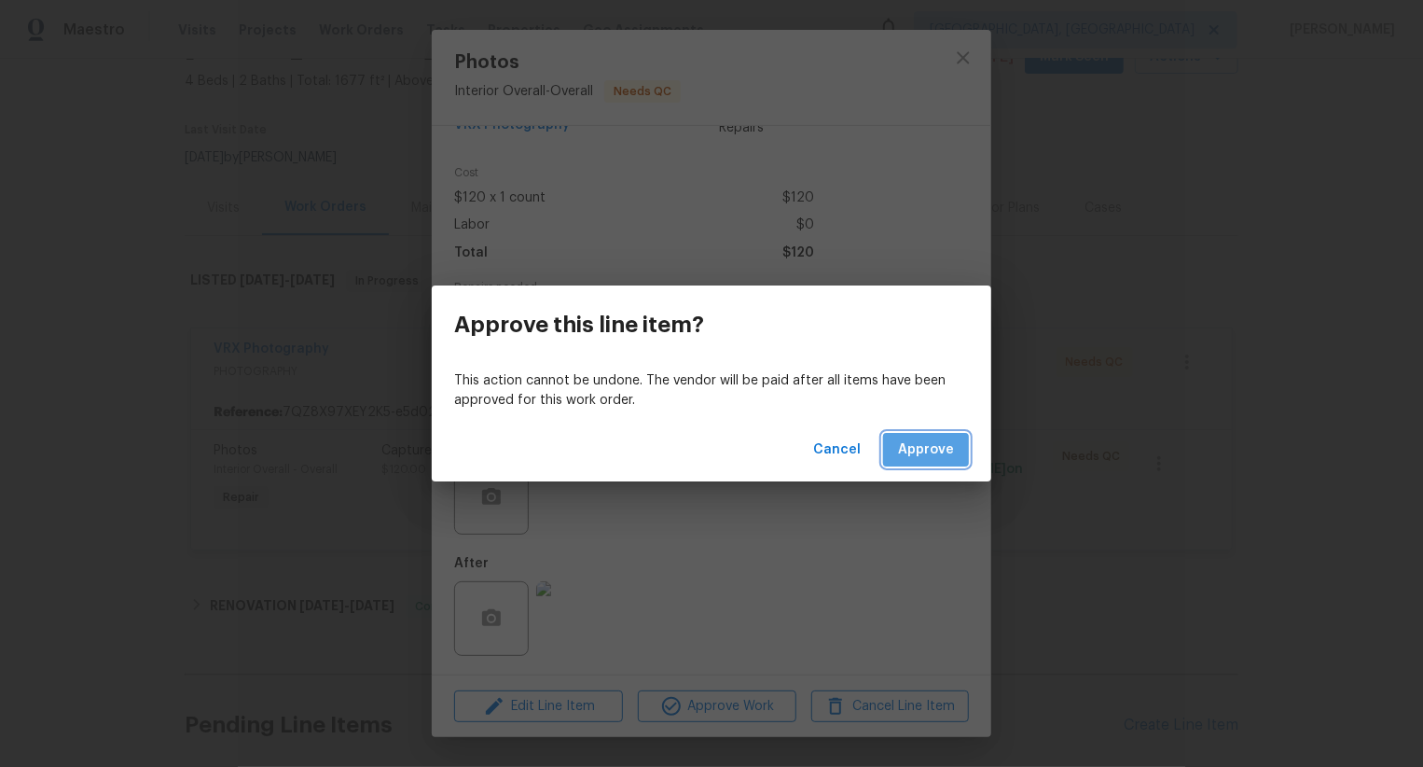
click at [921, 433] on button "Approve" at bounding box center [926, 450] width 86 height 35
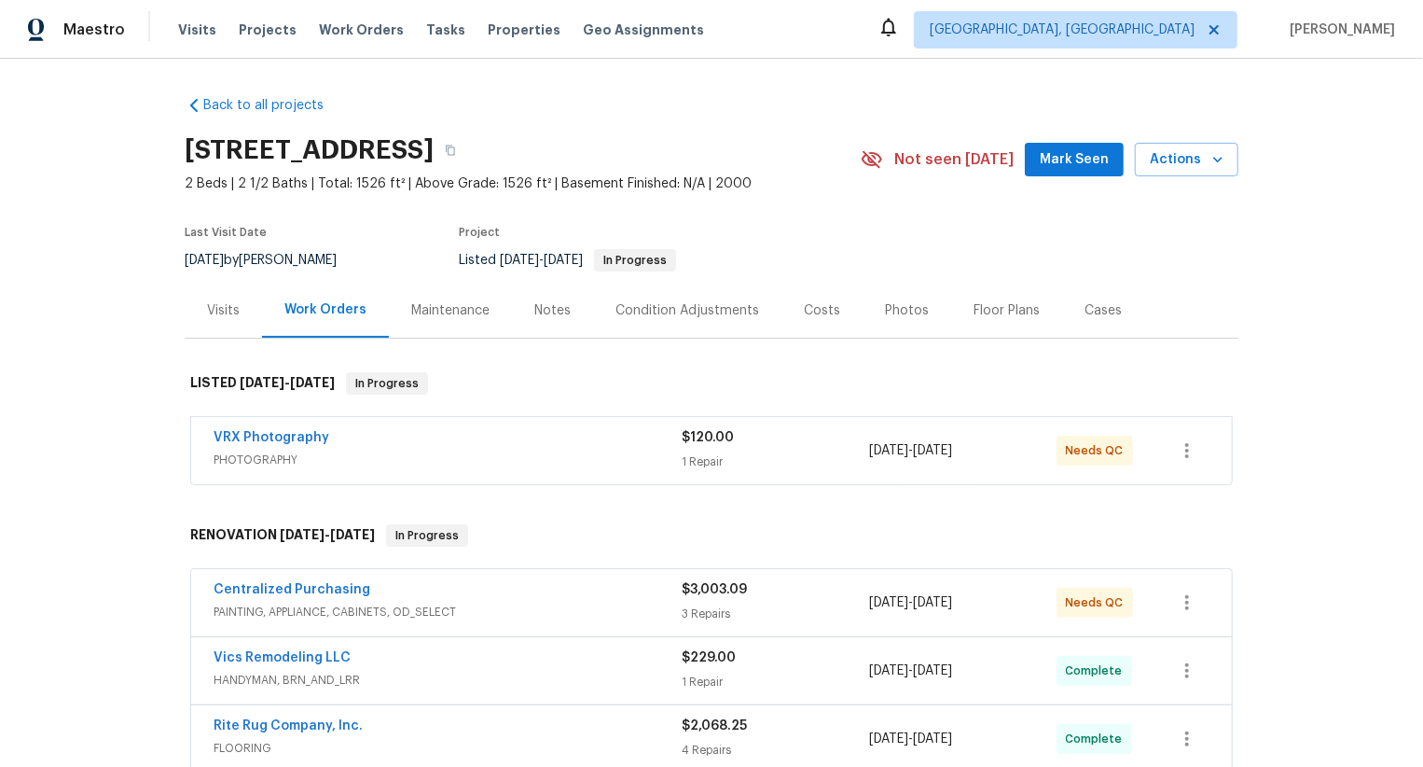
click at [607, 473] on div "VRX Photography PHOTOGRAPHY $120.00 1 Repair 8/22/2025 - 8/23/2025 Needs QC" at bounding box center [711, 450] width 1041 height 67
click at [629, 448] on div "VRX Photography" at bounding box center [448, 439] width 468 height 22
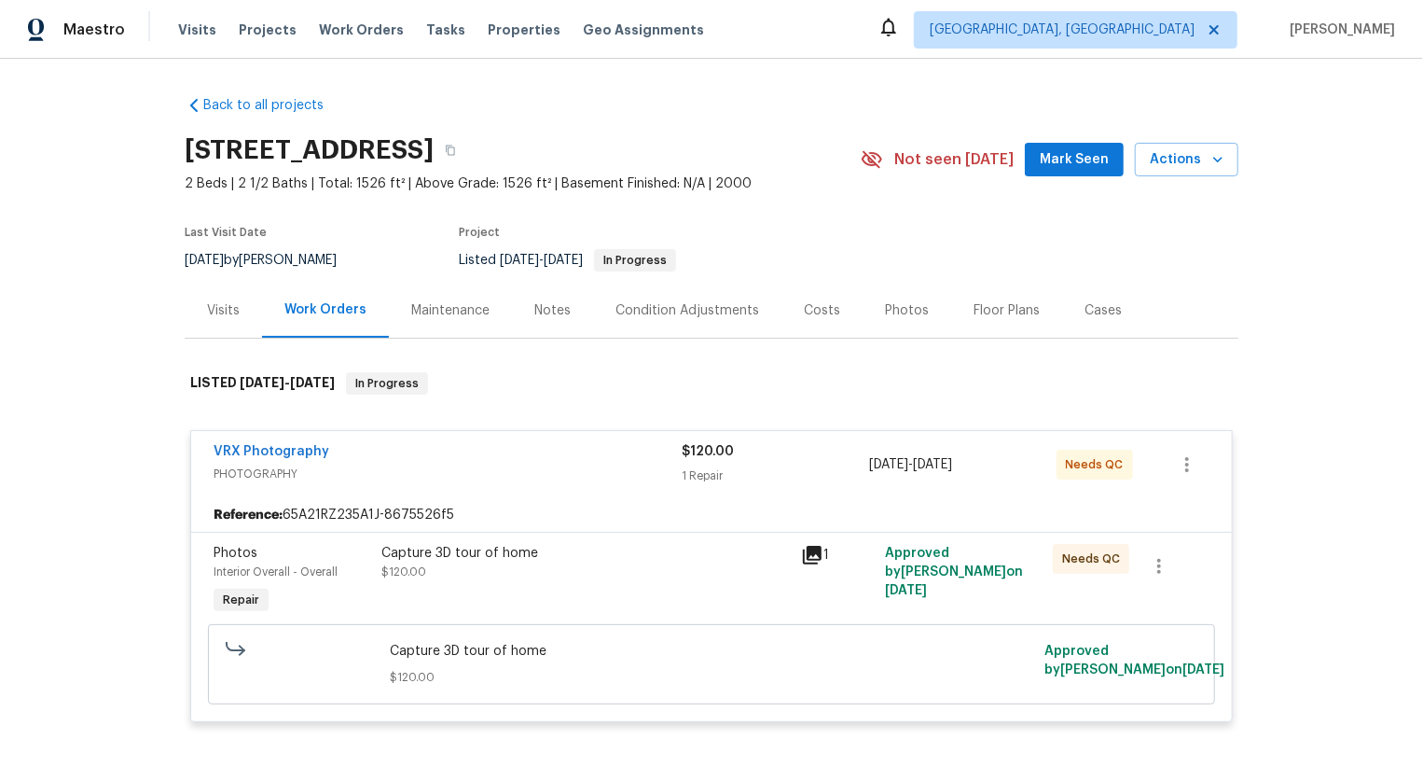
click at [681, 554] on div "Capture 3D tour of home" at bounding box center [585, 553] width 408 height 19
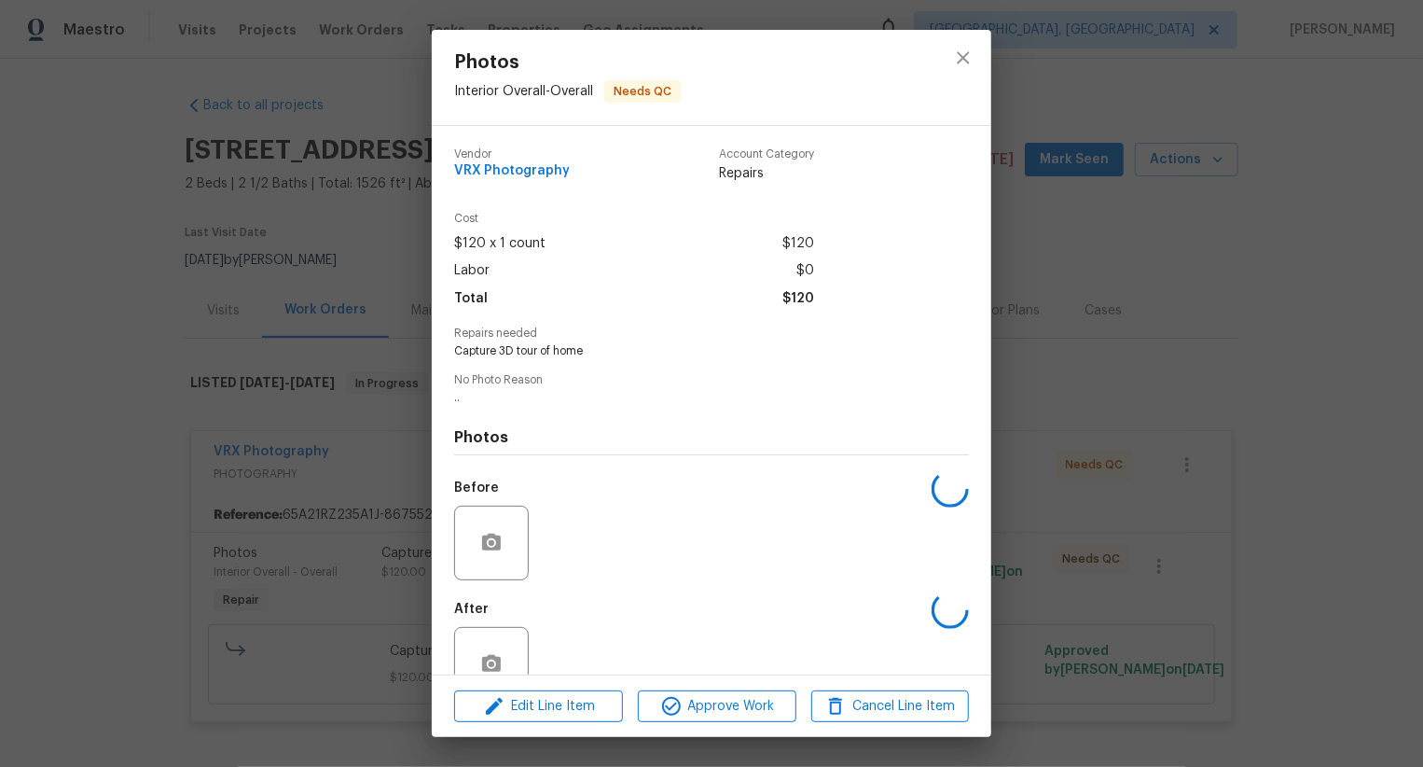
scroll to position [48, 0]
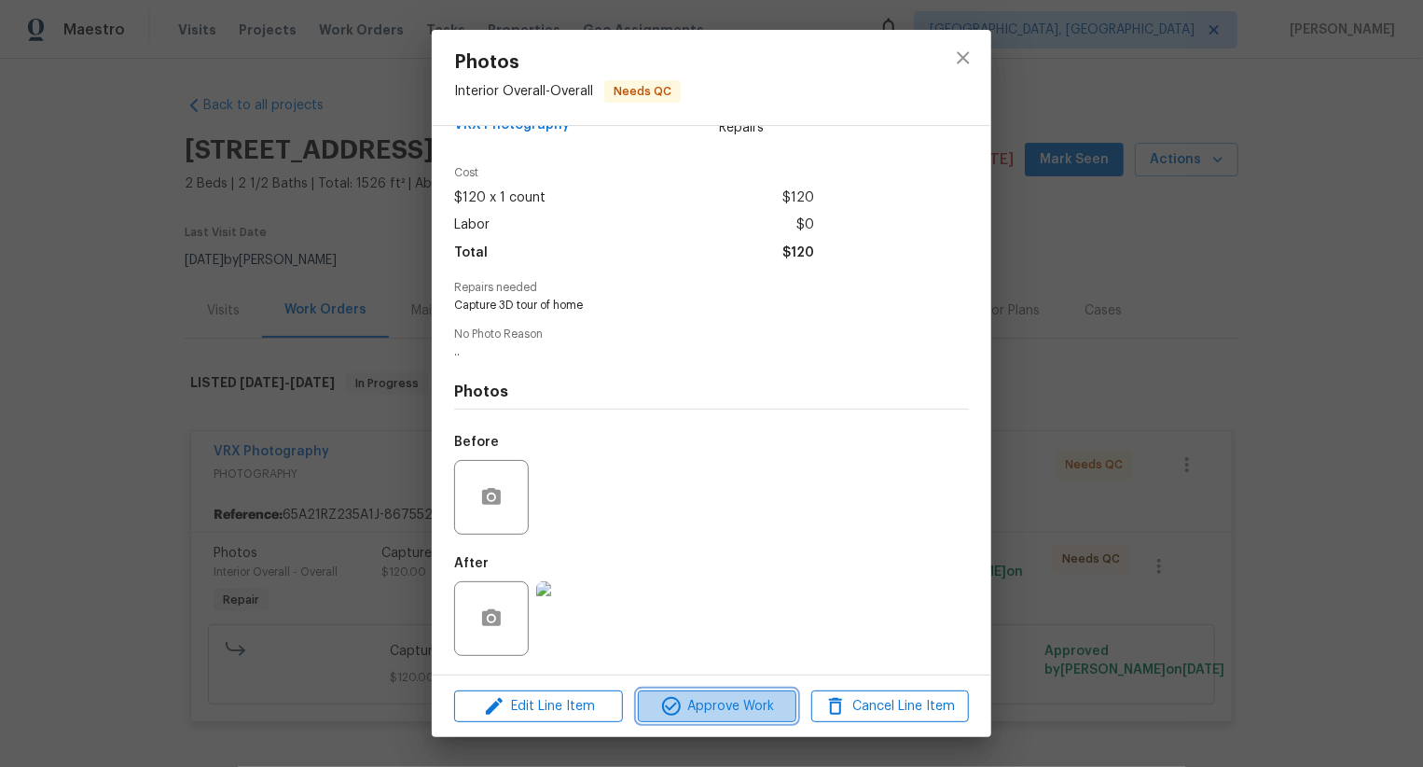
click at [746, 700] on span "Approve Work" at bounding box center [717, 706] width 146 height 23
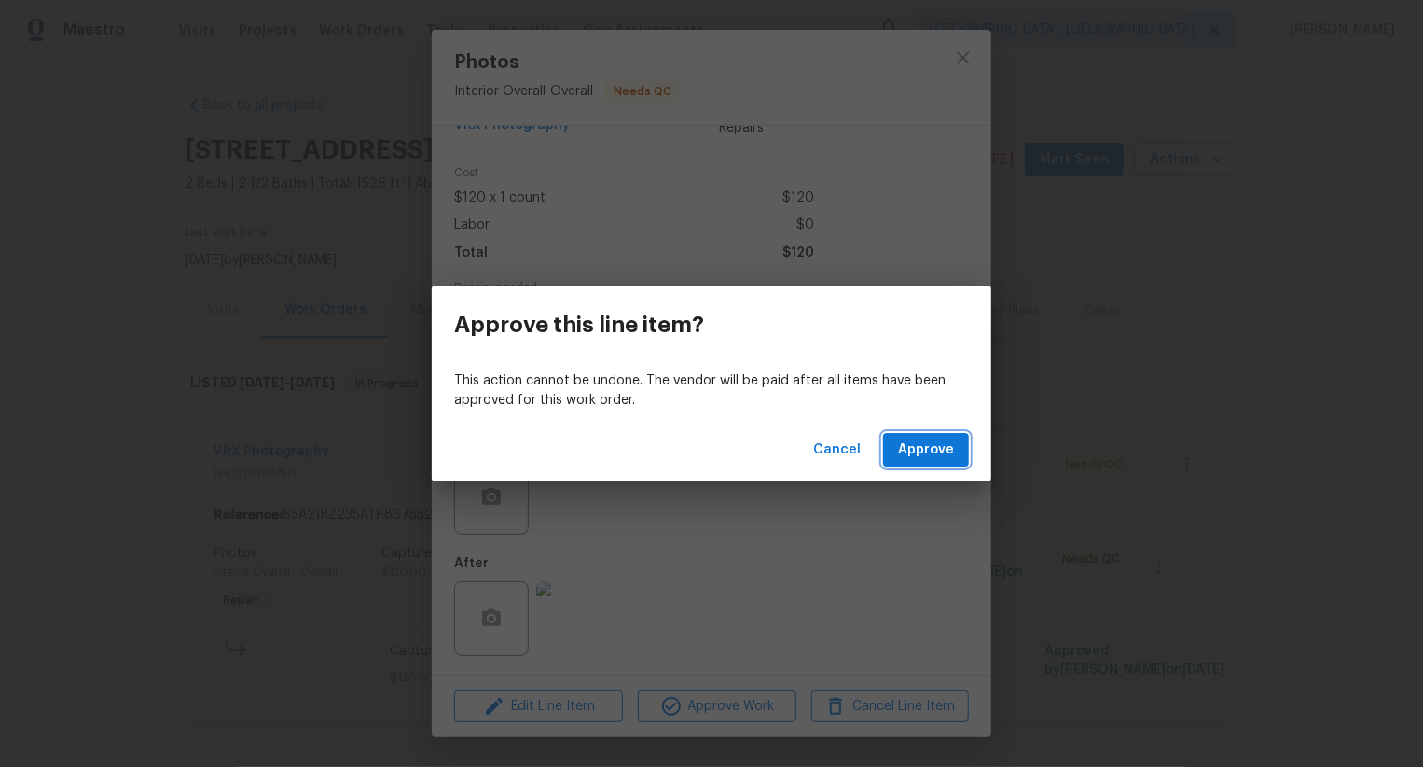
click at [919, 438] on span "Approve" at bounding box center [926, 449] width 56 height 23
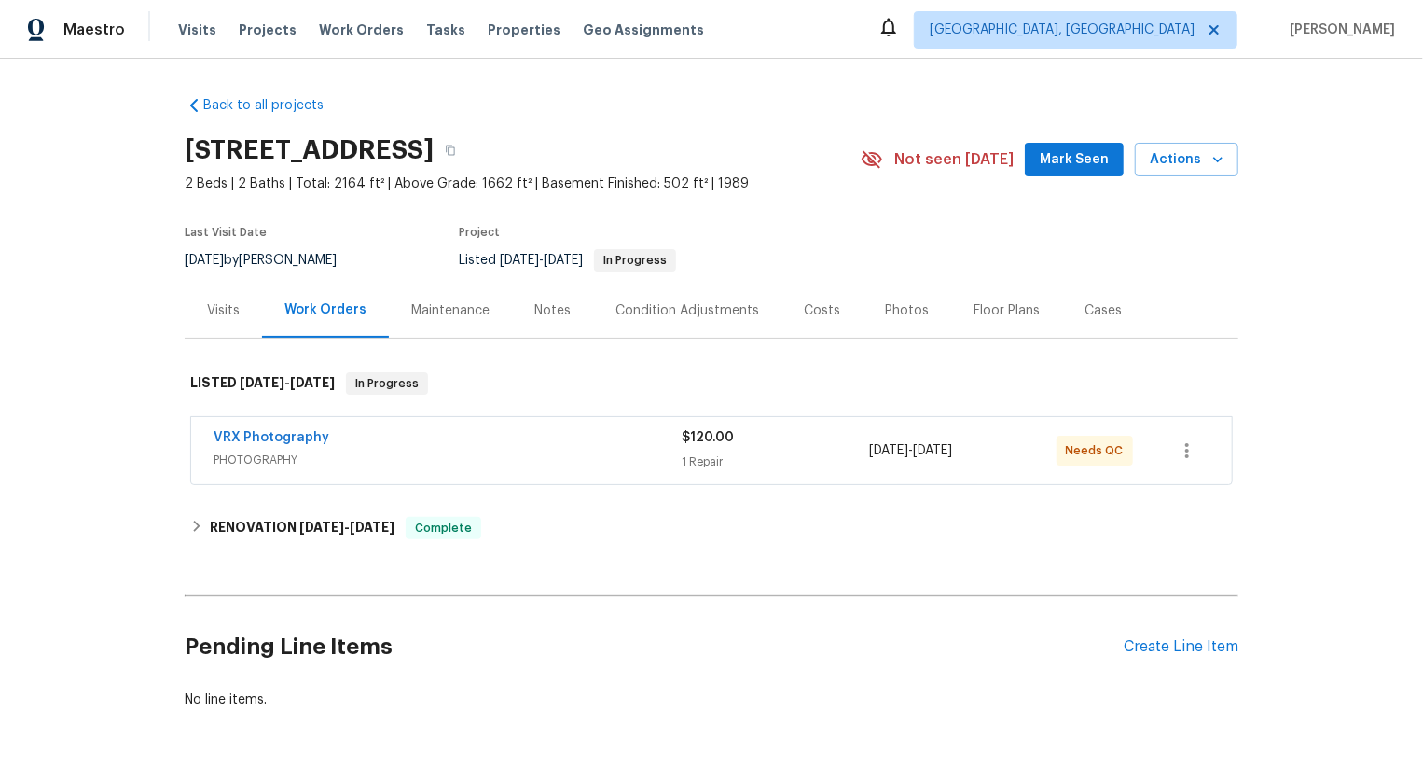
click at [557, 443] on div "VRX Photography" at bounding box center [448, 439] width 468 height 22
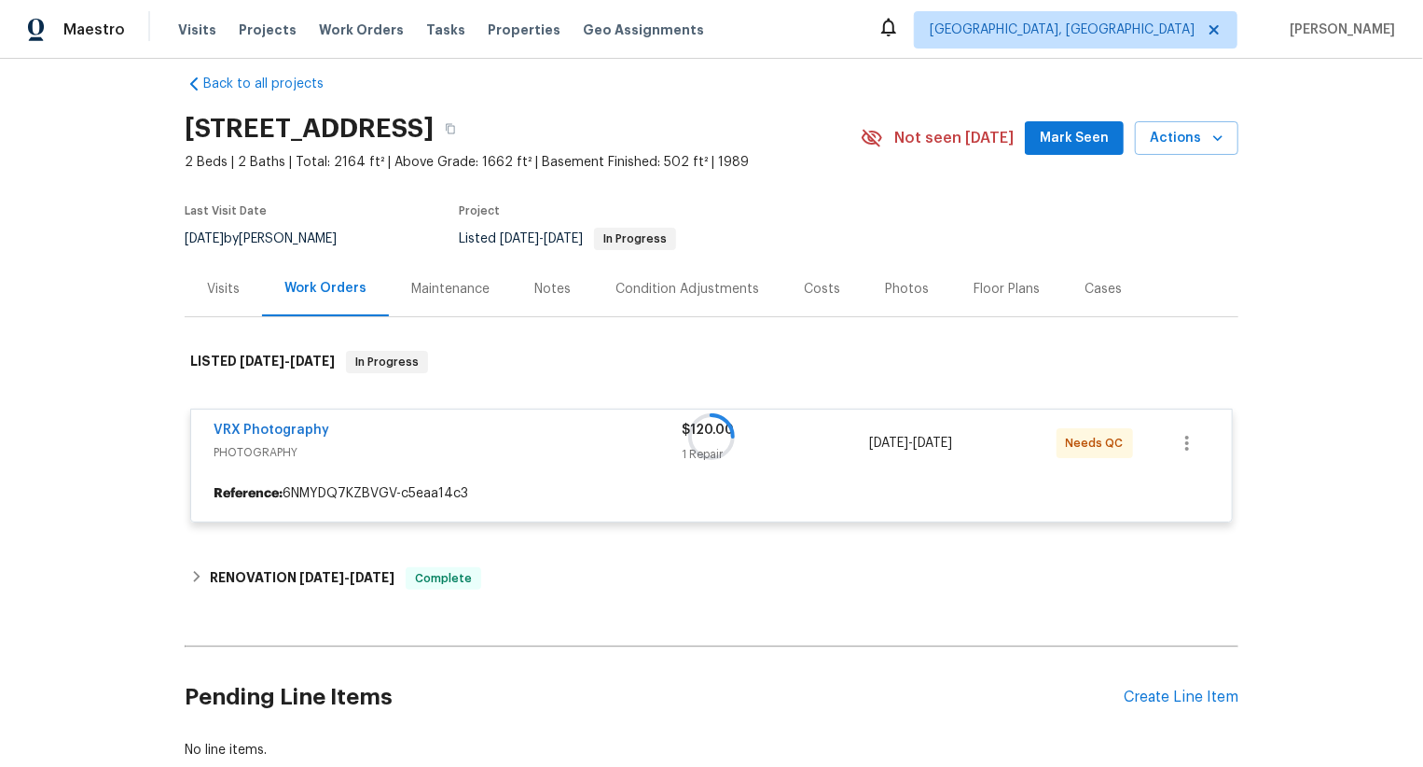
scroll to position [28, 0]
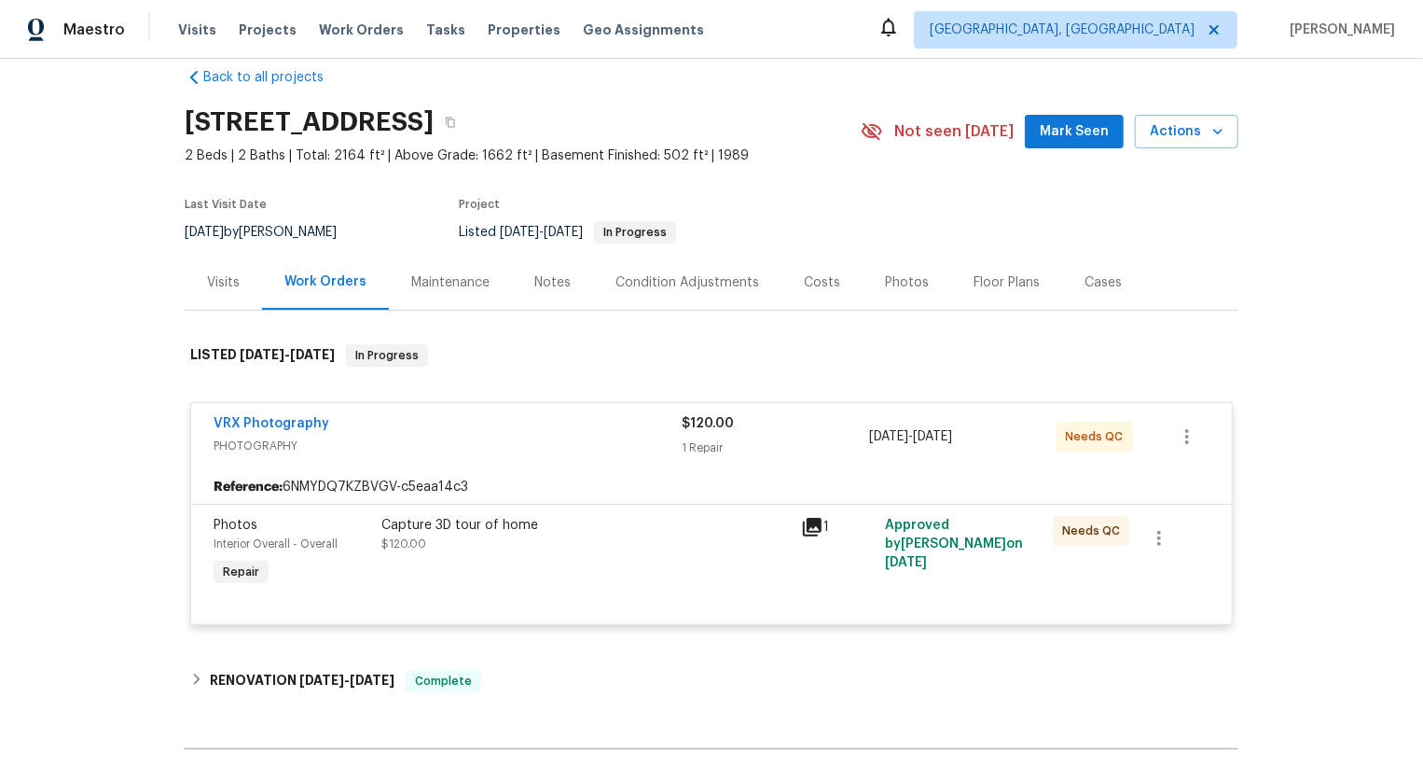
click at [685, 546] on div "Capture 3D tour of home $120.00" at bounding box center [585, 534] width 408 height 37
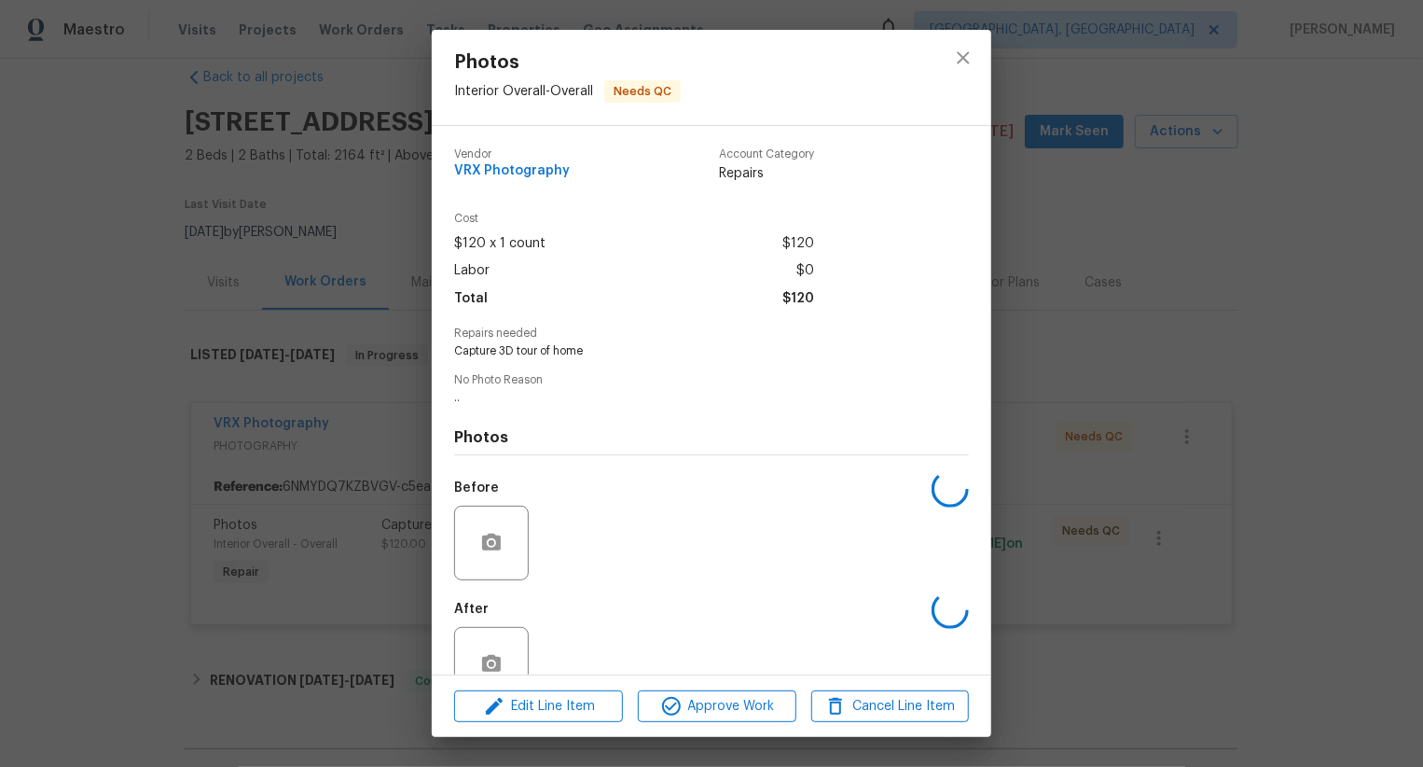
scroll to position [48, 0]
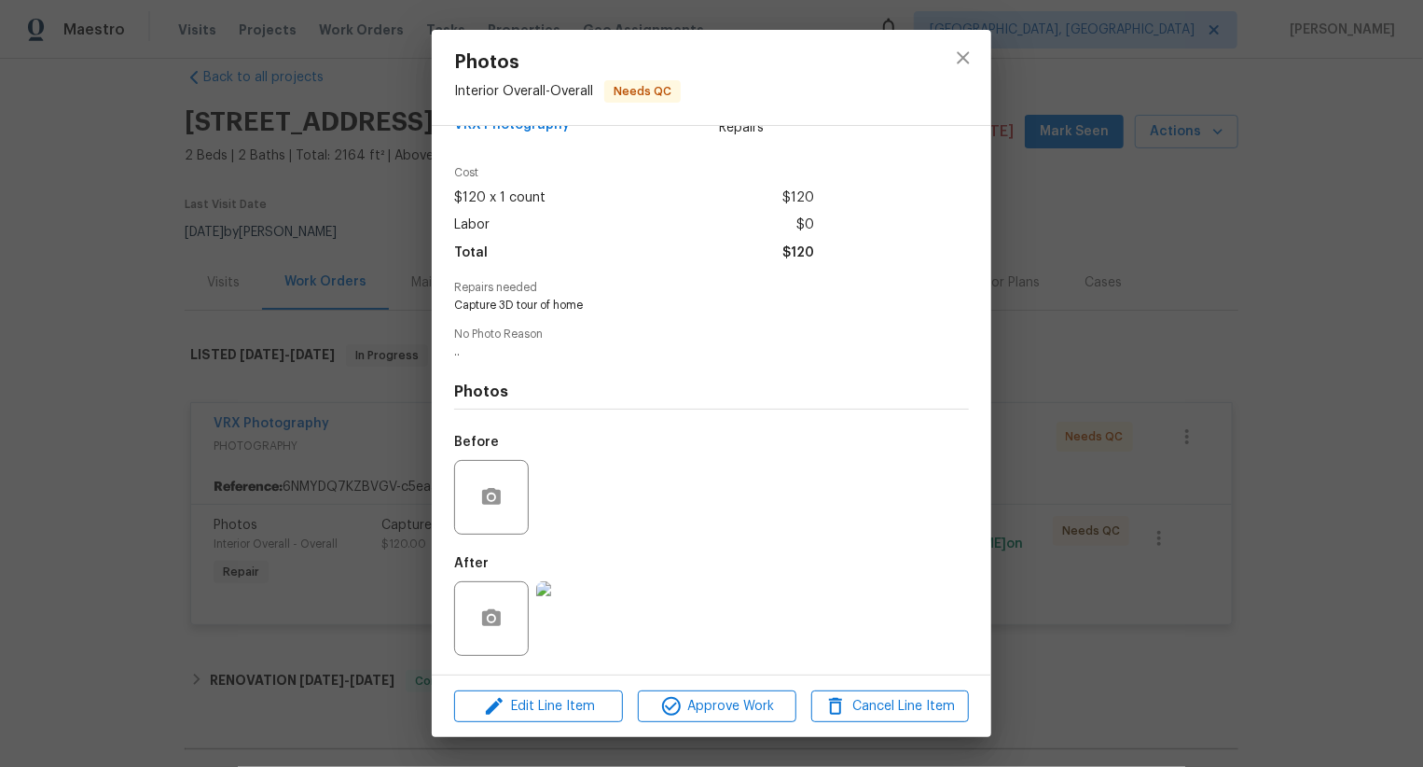
click at [731, 733] on div "Edit Line Item Approve Work Cancel Line Item" at bounding box center [712, 706] width 560 height 62
click at [731, 721] on div "Approve Work" at bounding box center [717, 706] width 158 height 33
click at [735, 715] on span "Approve Work" at bounding box center [717, 706] width 146 height 23
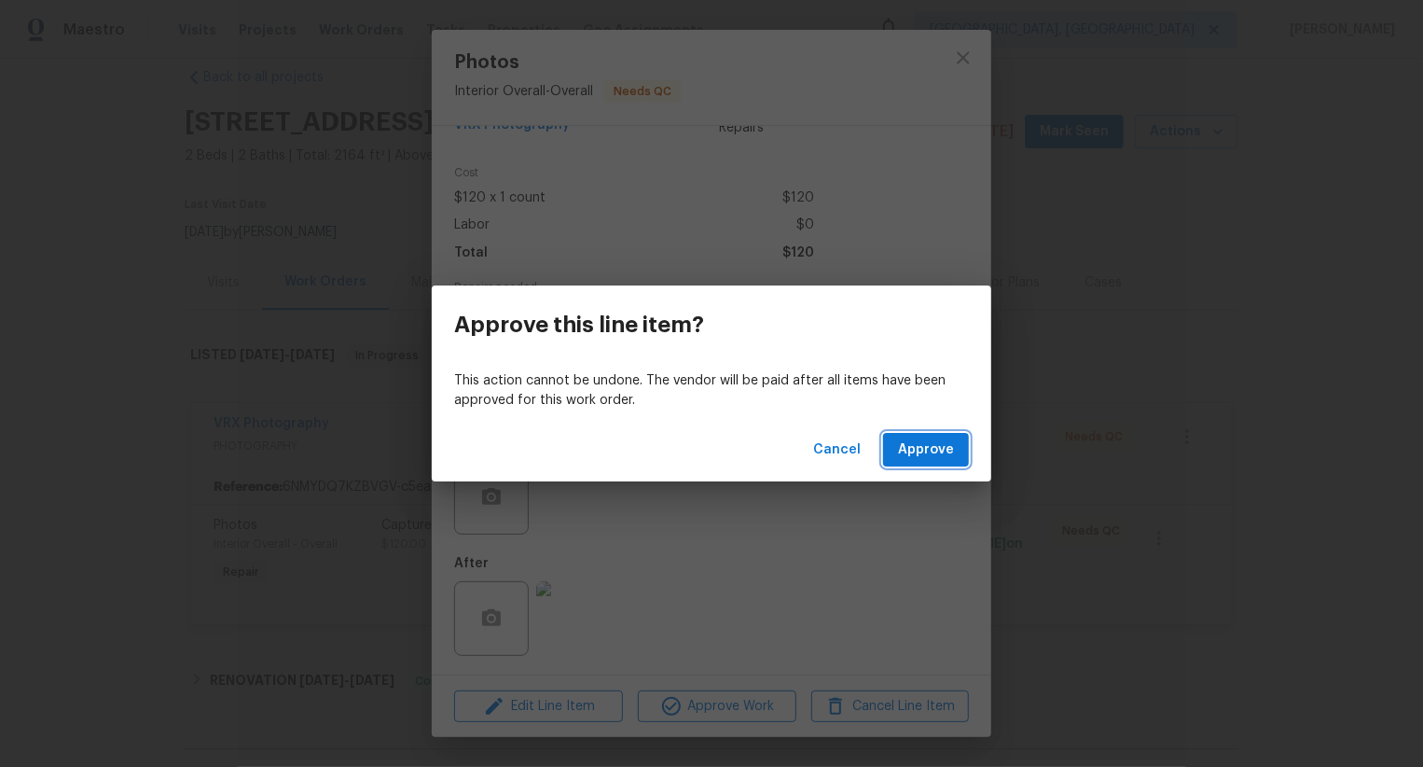
click at [921, 442] on span "Approve" at bounding box center [926, 449] width 56 height 23
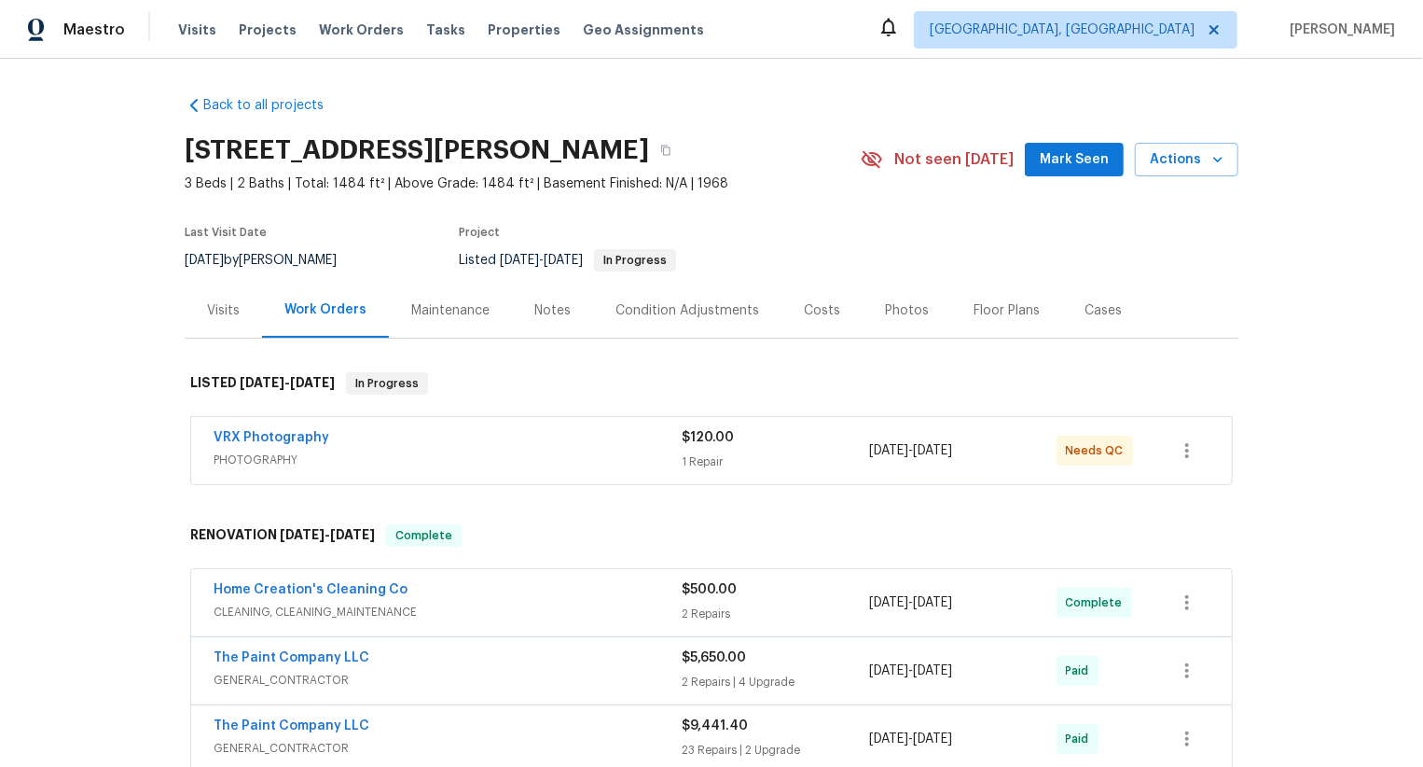
click at [611, 447] on div "VRX Photography" at bounding box center [448, 439] width 468 height 22
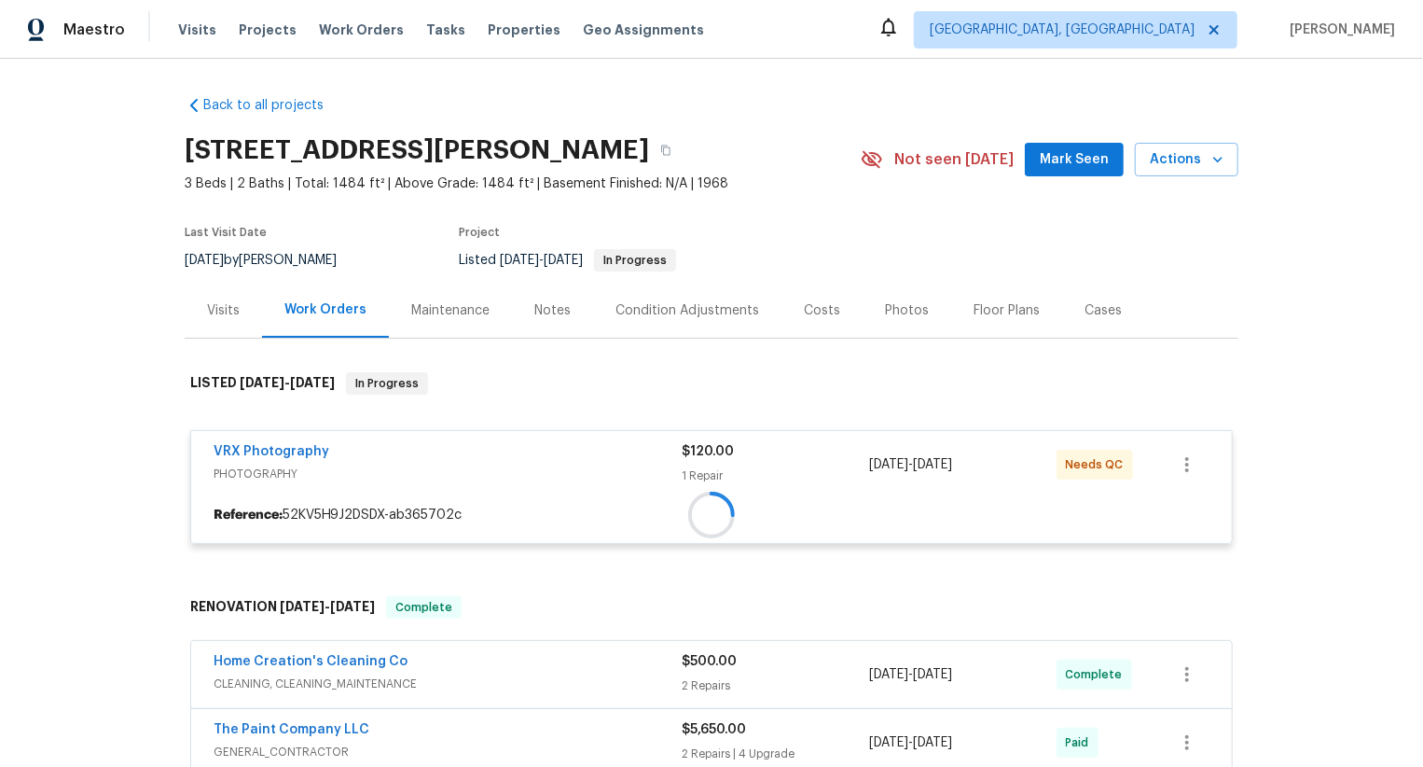
scroll to position [150, 0]
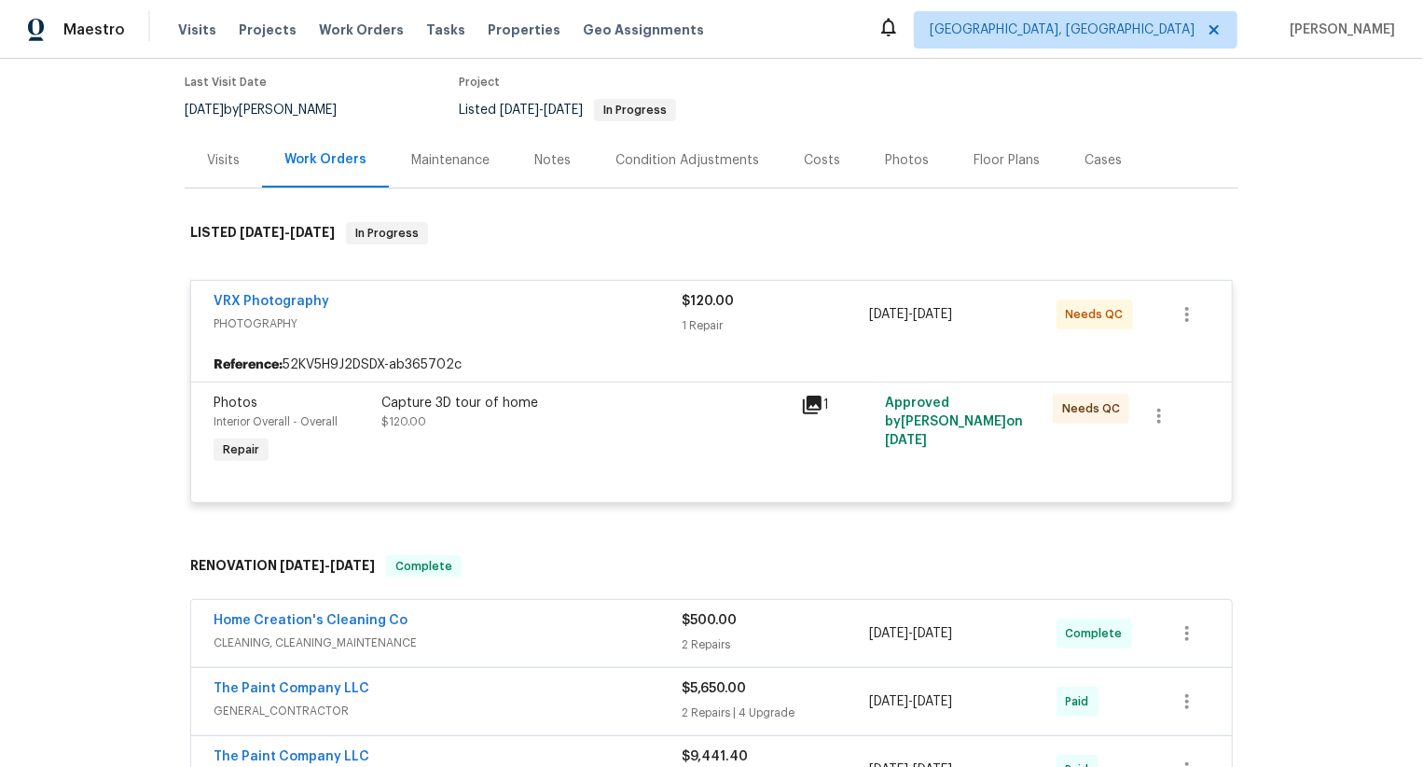
click at [664, 435] on div "Capture 3D tour of home $120.00" at bounding box center [586, 431] width 420 height 86
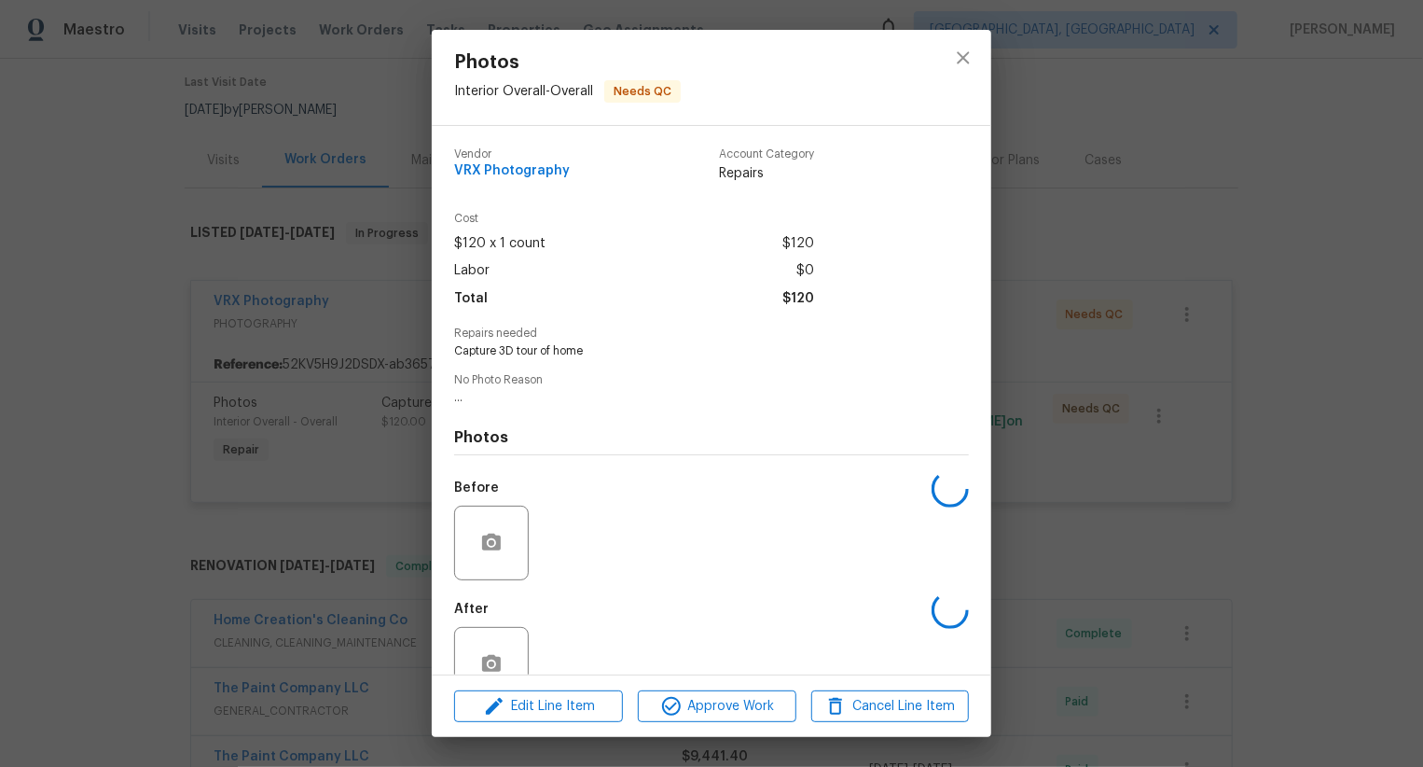
scroll to position [48, 0]
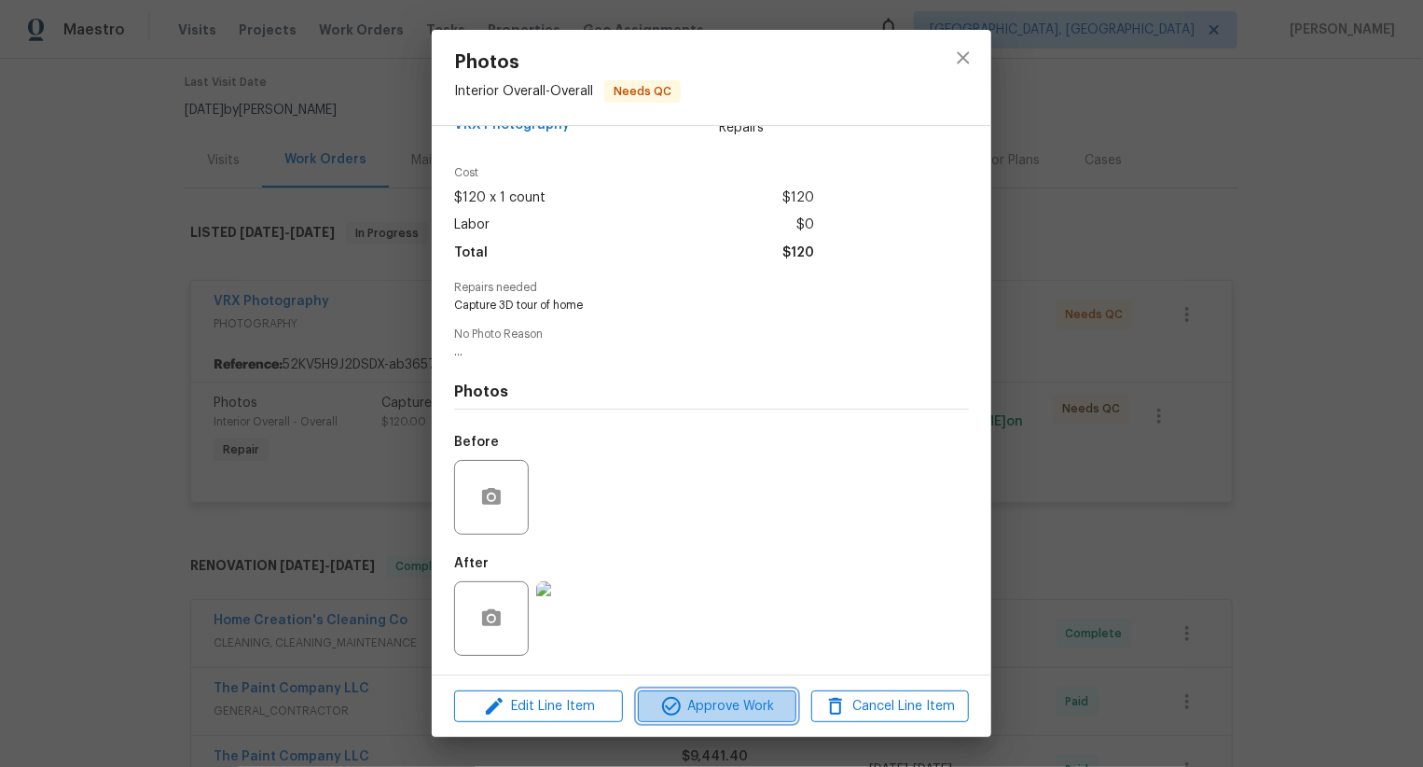
click at [709, 699] on span "Approve Work" at bounding box center [717, 706] width 146 height 23
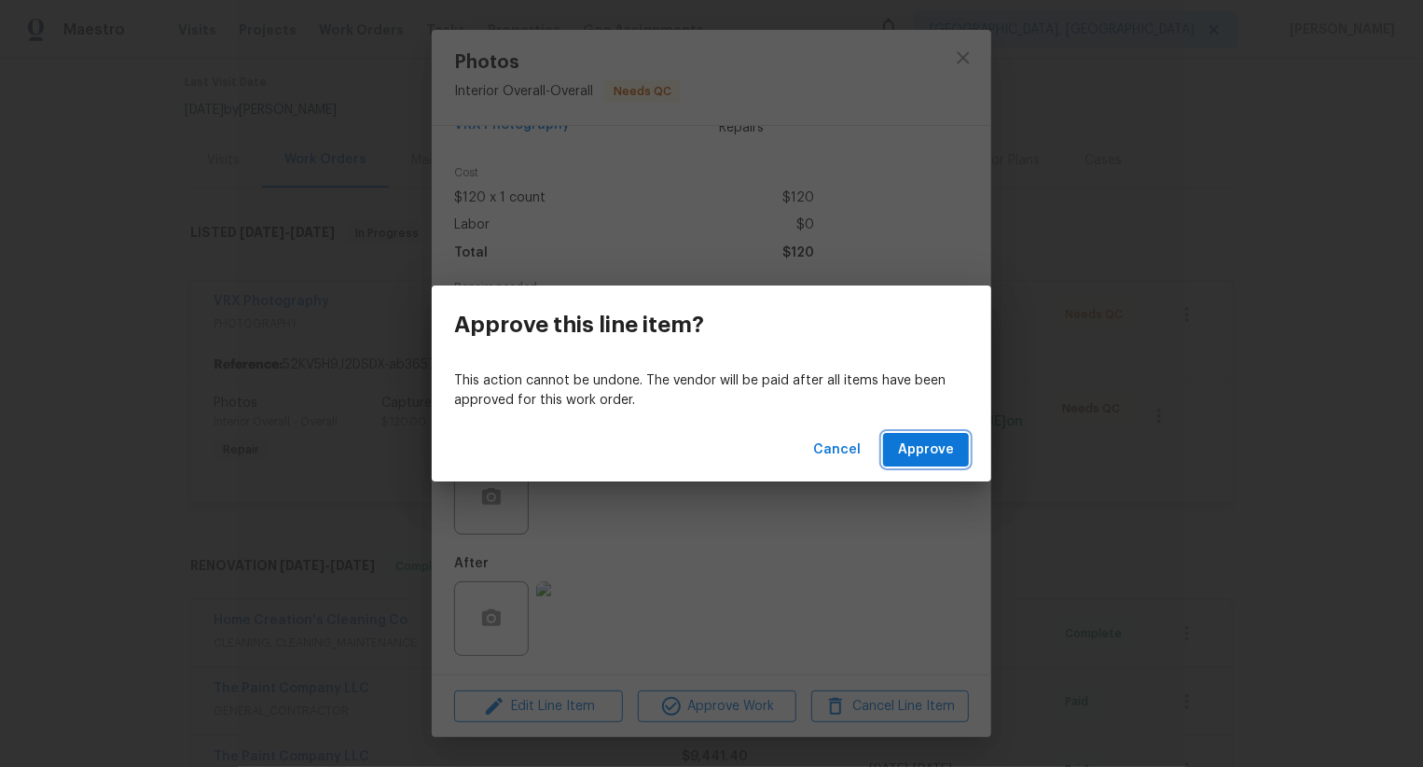
click at [920, 464] on button "Approve" at bounding box center [926, 450] width 86 height 35
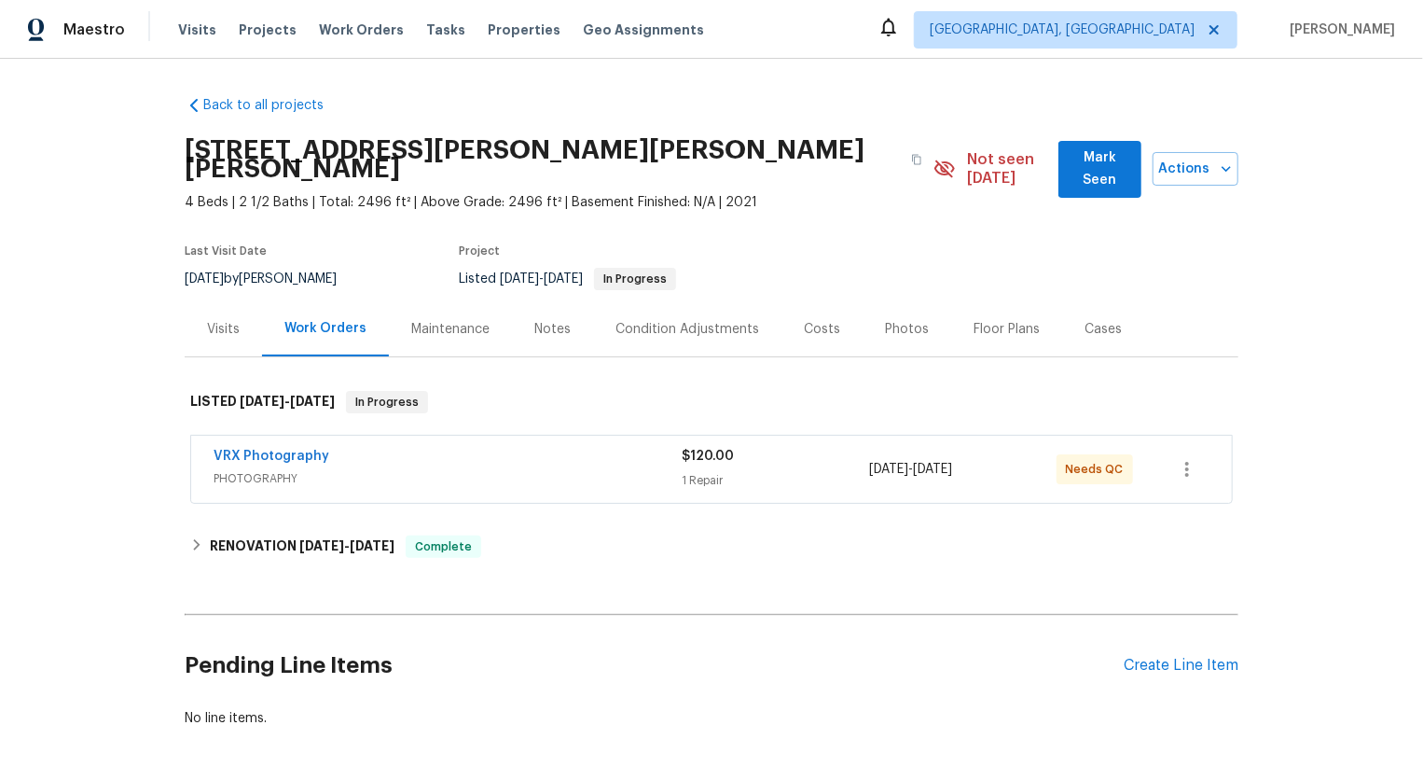
click at [636, 447] on div "VRX Photography" at bounding box center [448, 458] width 468 height 22
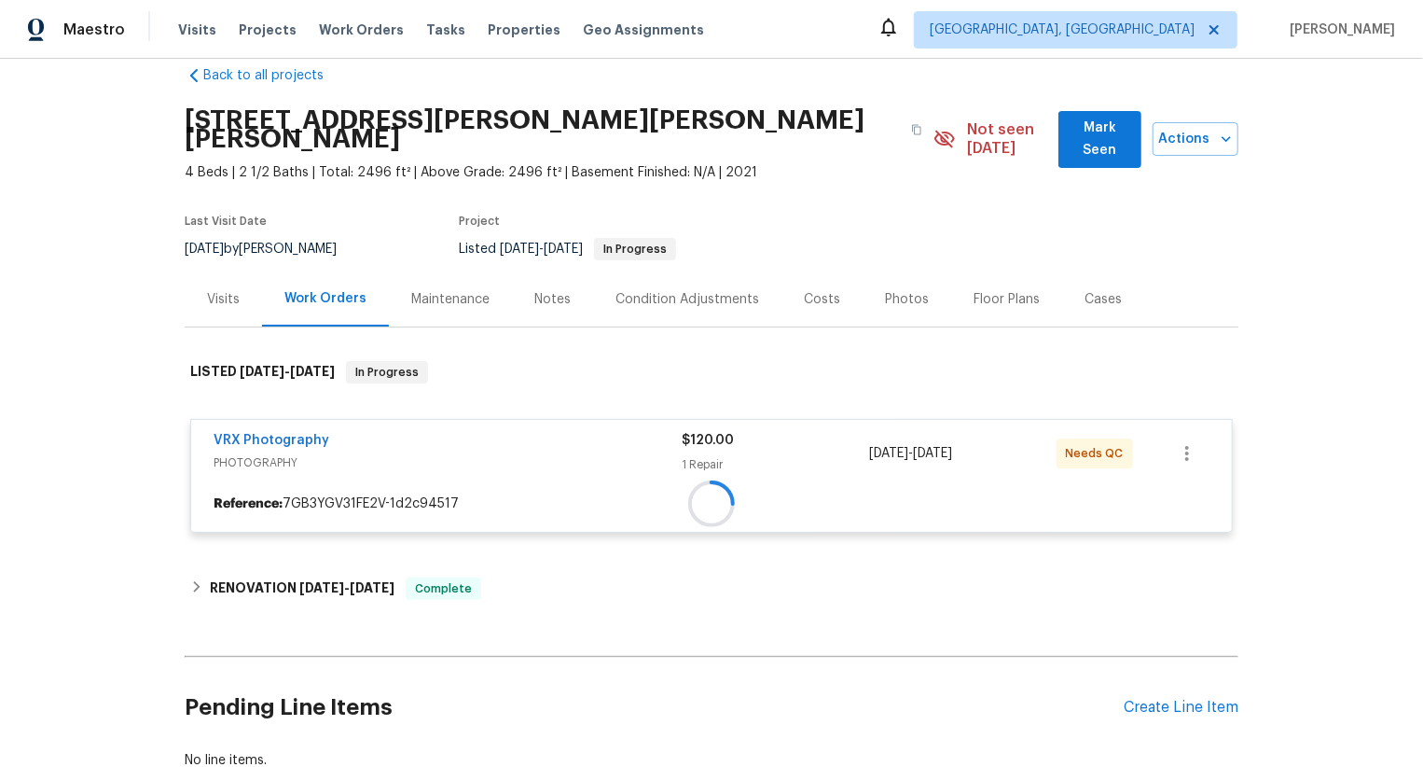
scroll to position [36, 0]
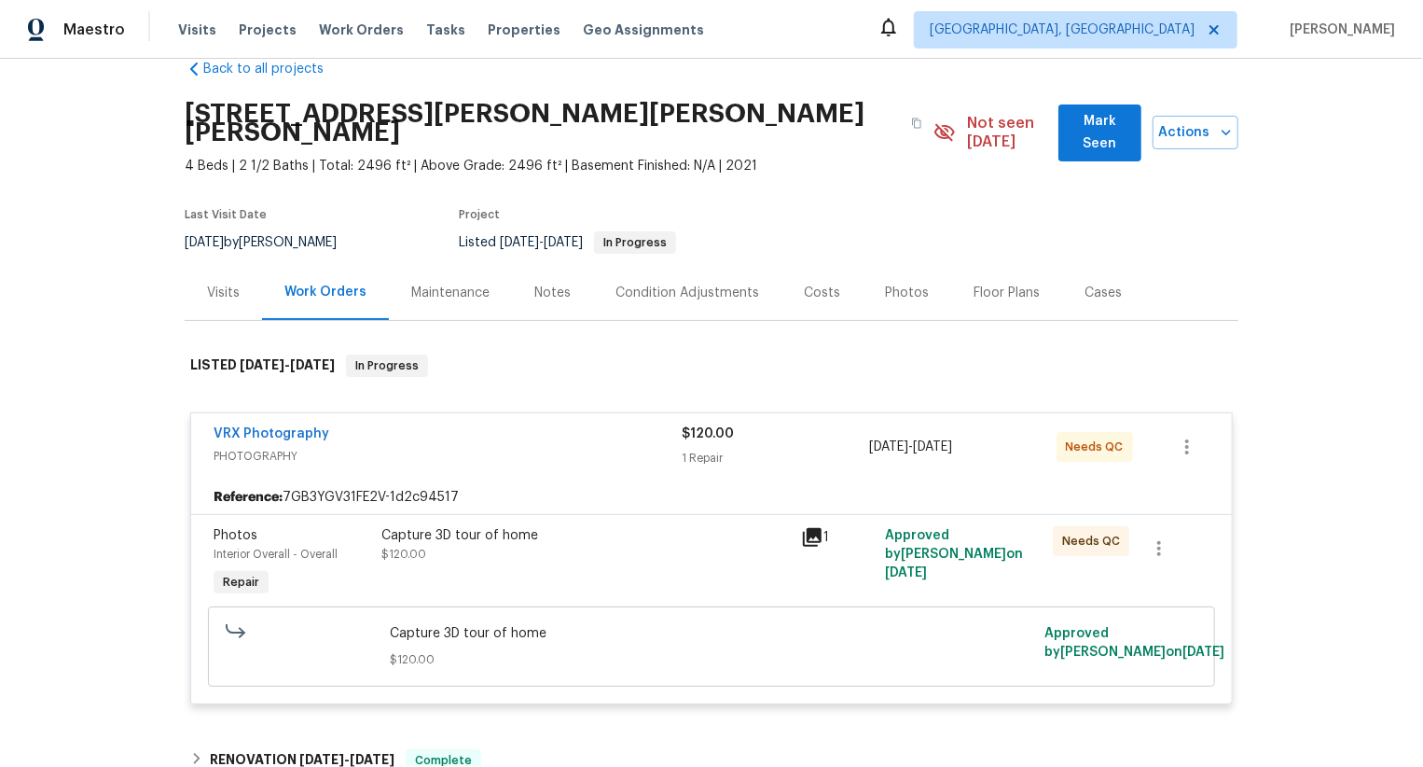
click at [689, 536] on div "Capture 3D tour of home $120.00" at bounding box center [585, 544] width 408 height 37
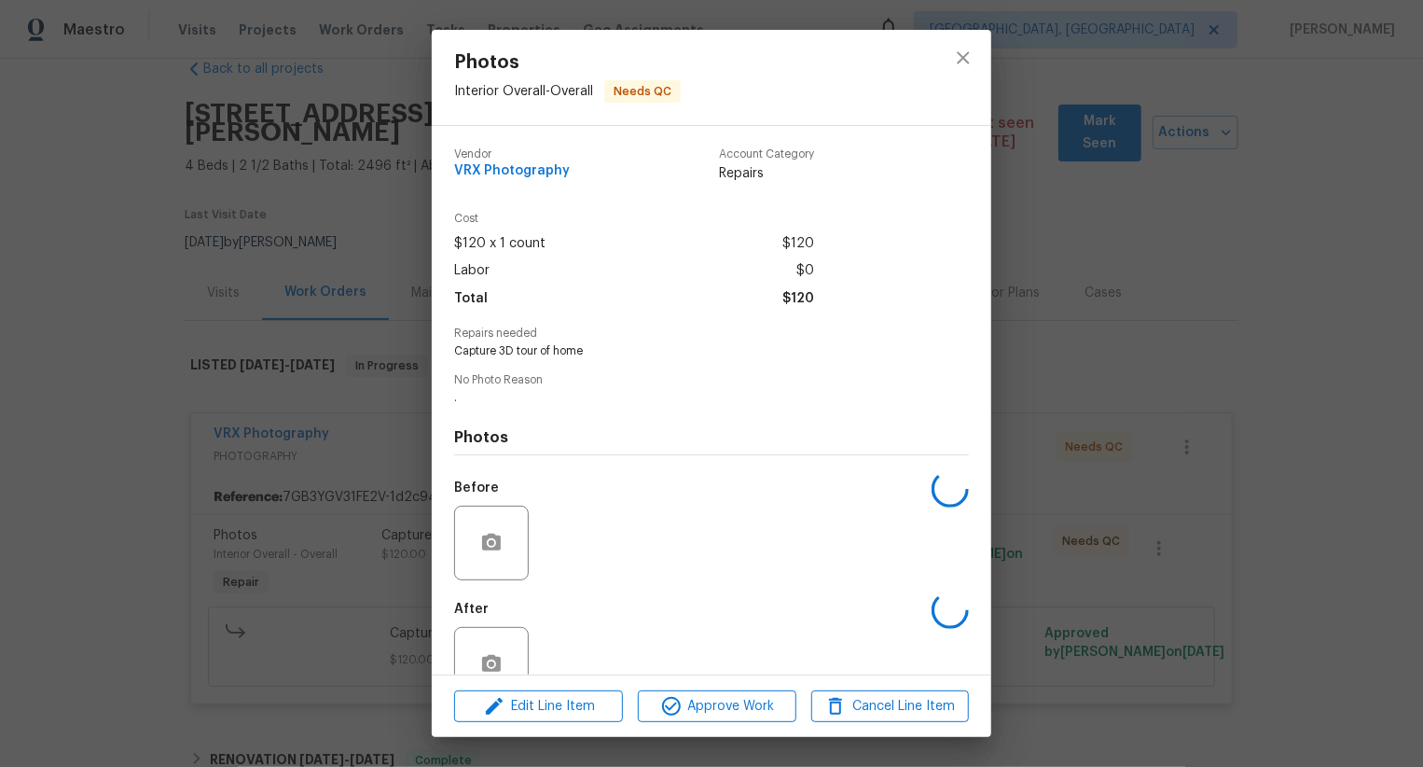
scroll to position [48, 0]
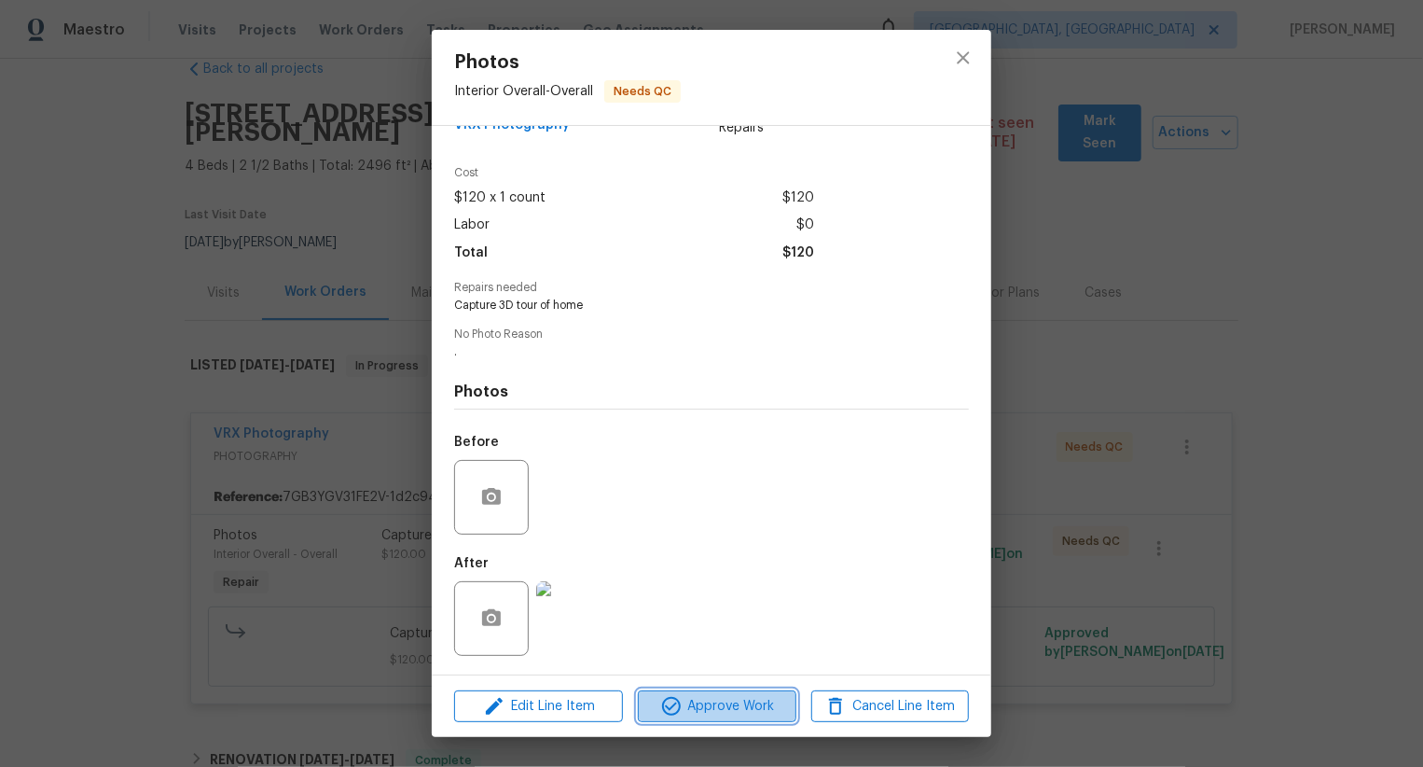
click at [733, 714] on span "Approve Work" at bounding box center [717, 706] width 146 height 23
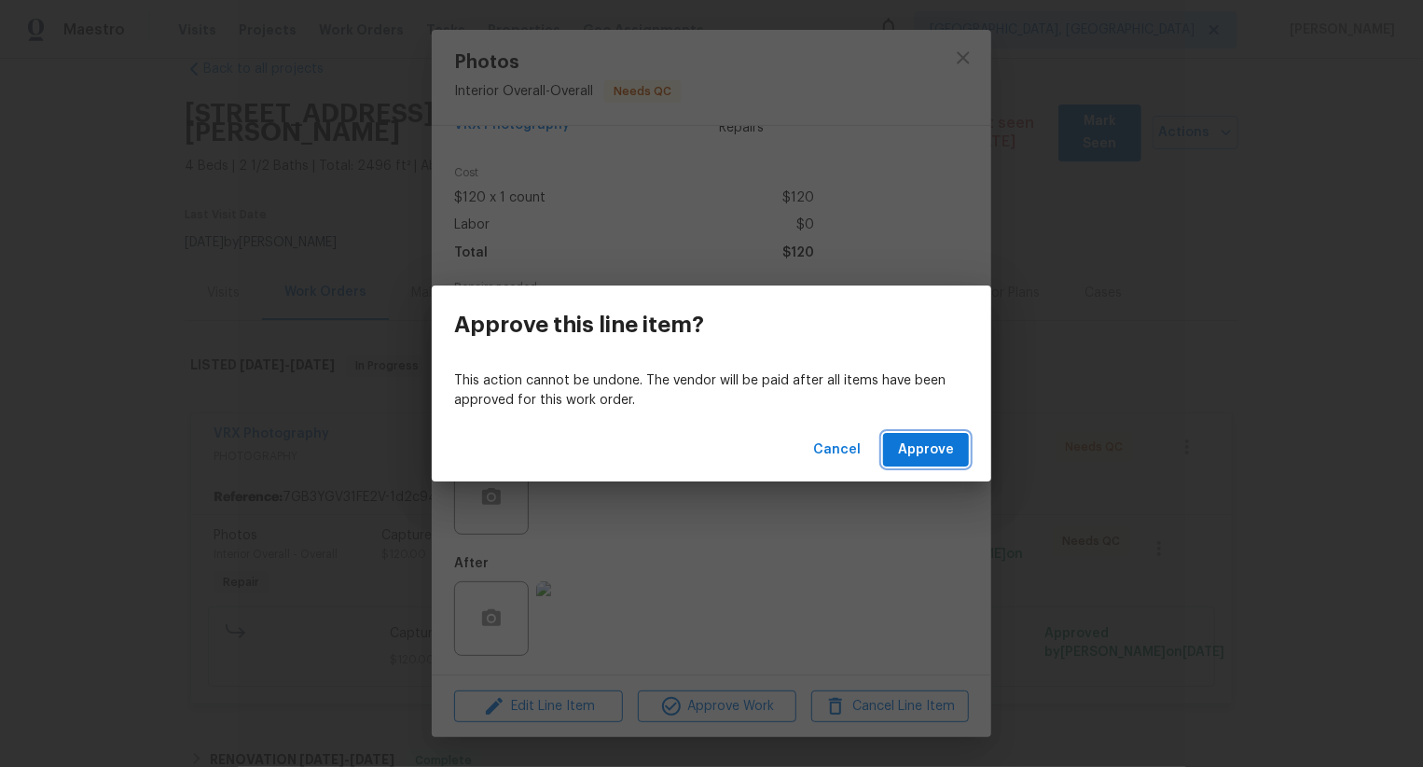
click at [925, 450] on span "Approve" at bounding box center [926, 449] width 56 height 23
